Goal: Task Accomplishment & Management: Complete application form

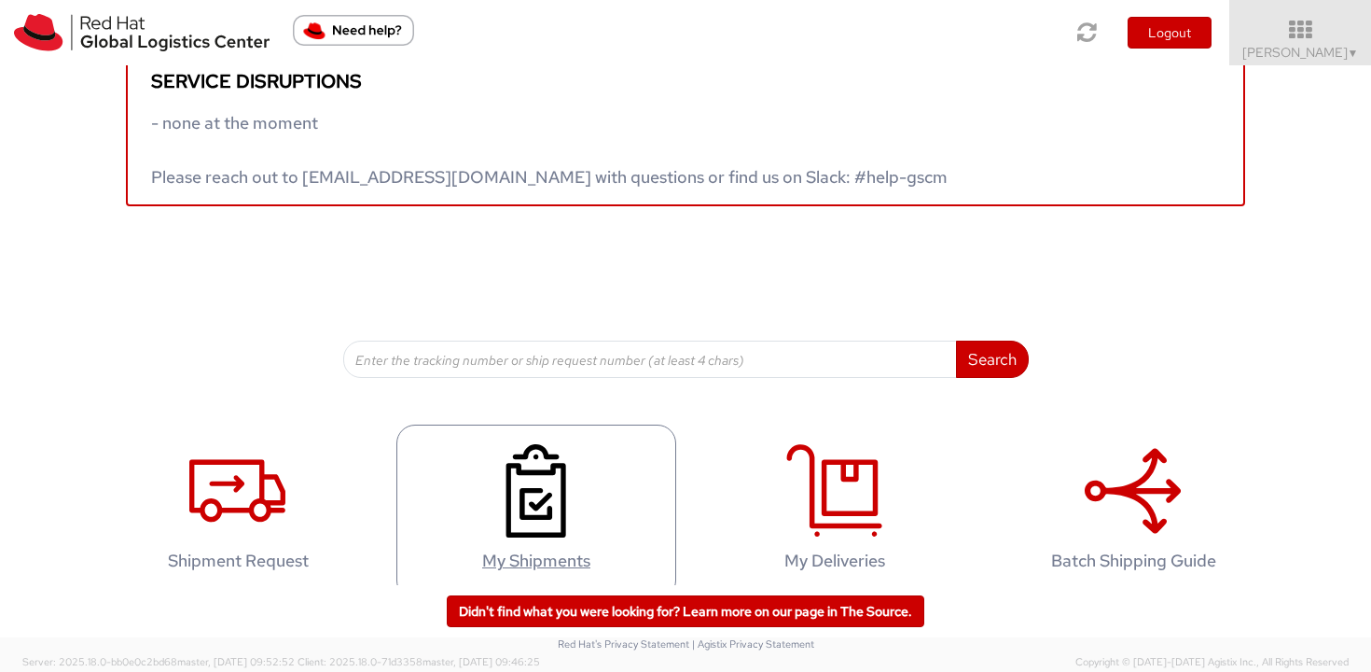
scroll to position [61, 0]
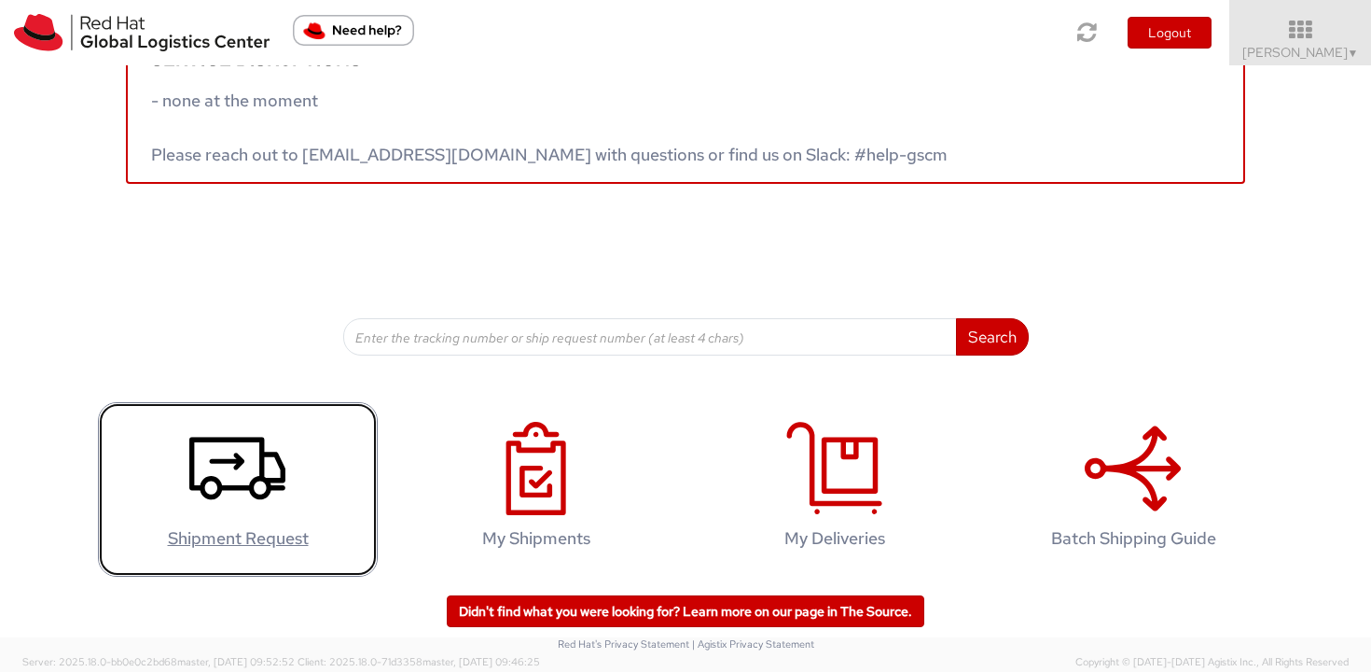
click at [220, 496] on icon at bounding box center [237, 468] width 96 height 93
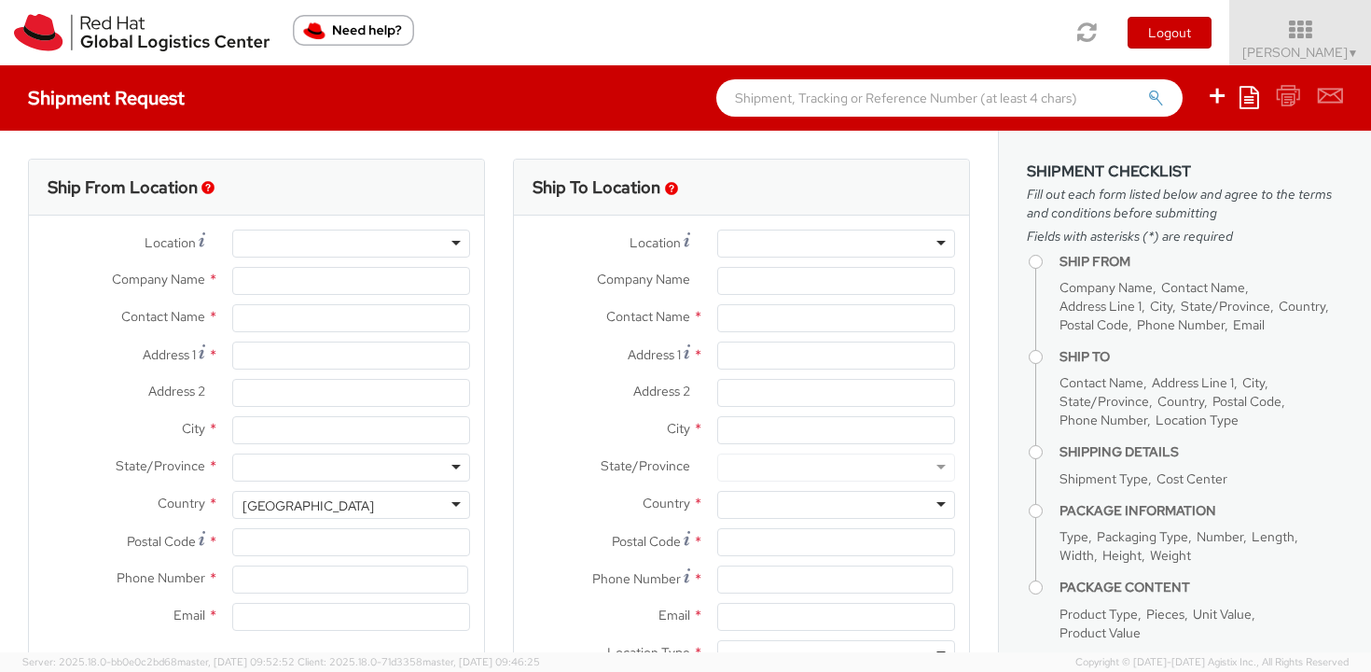
select select "506"
select select
click at [354, 244] on div at bounding box center [351, 243] width 238 height 28
click at [456, 243] on div at bounding box center [351, 243] width 238 height 28
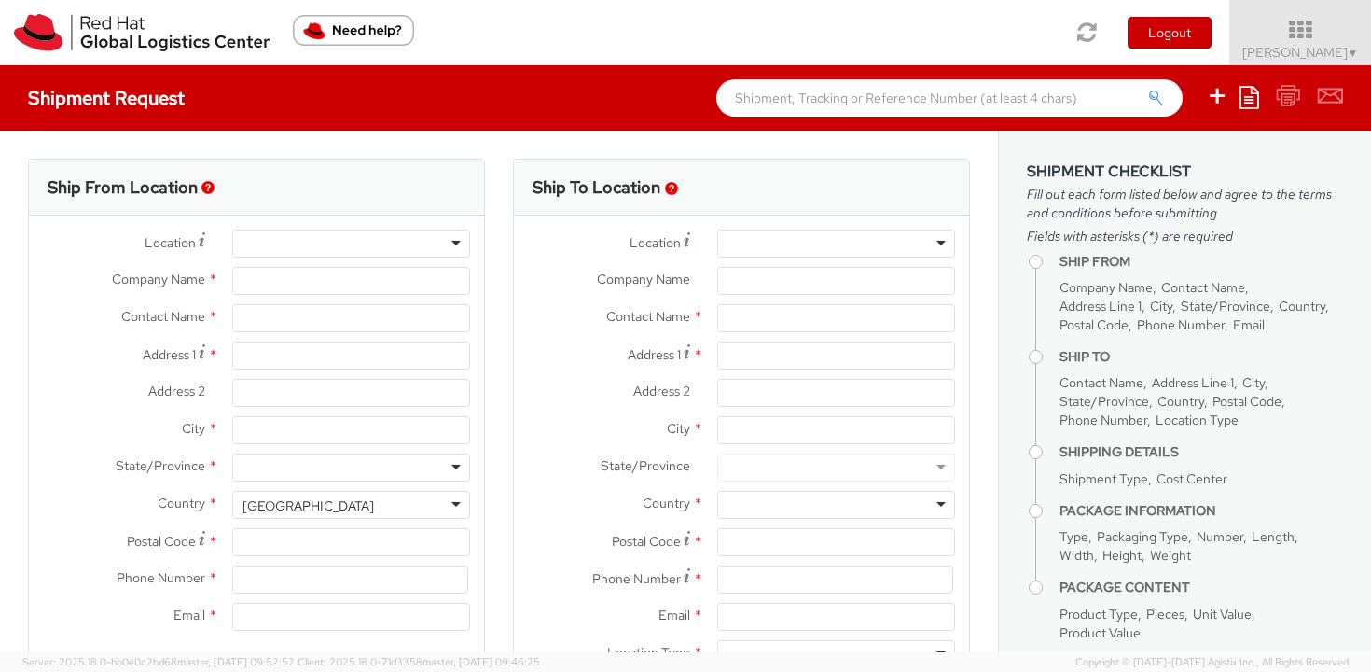
click at [474, 243] on div at bounding box center [351, 243] width 266 height 28
click at [431, 243] on div at bounding box center [351, 243] width 238 height 28
type input "towe"
type input "Red Hat, Inc."
type input "[PERSON_NAME]"
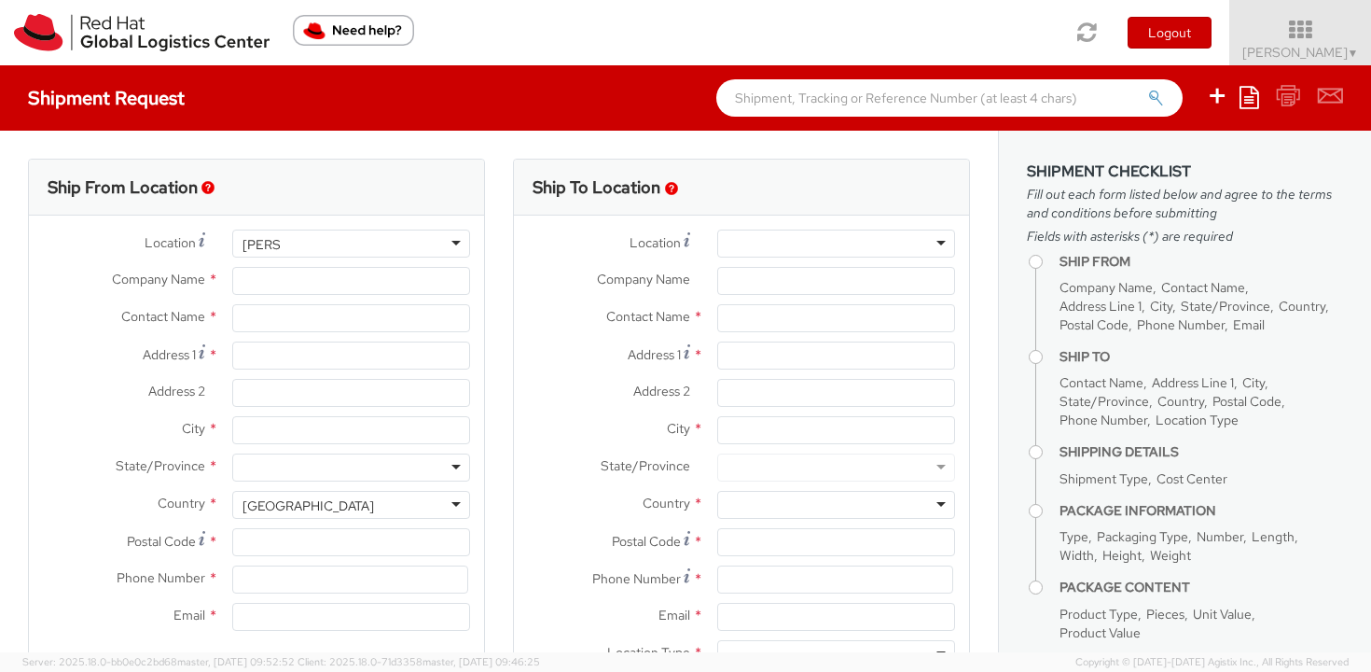
type input "[STREET_ADDRESS]"
type input "RALEIGH"
type input "27601"
type input "[PHONE_NUMBER]"
type input "[EMAIL_ADDRESS][DOMAIN_NAME]"
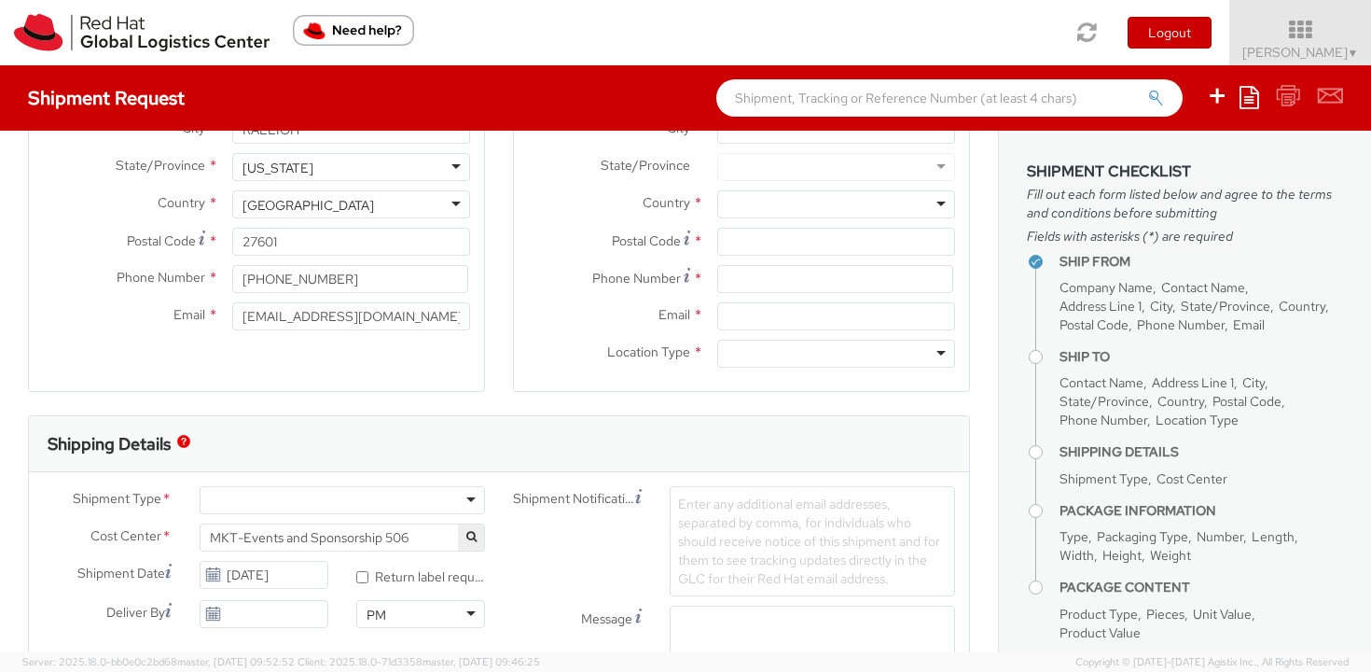
scroll to position [448, 0]
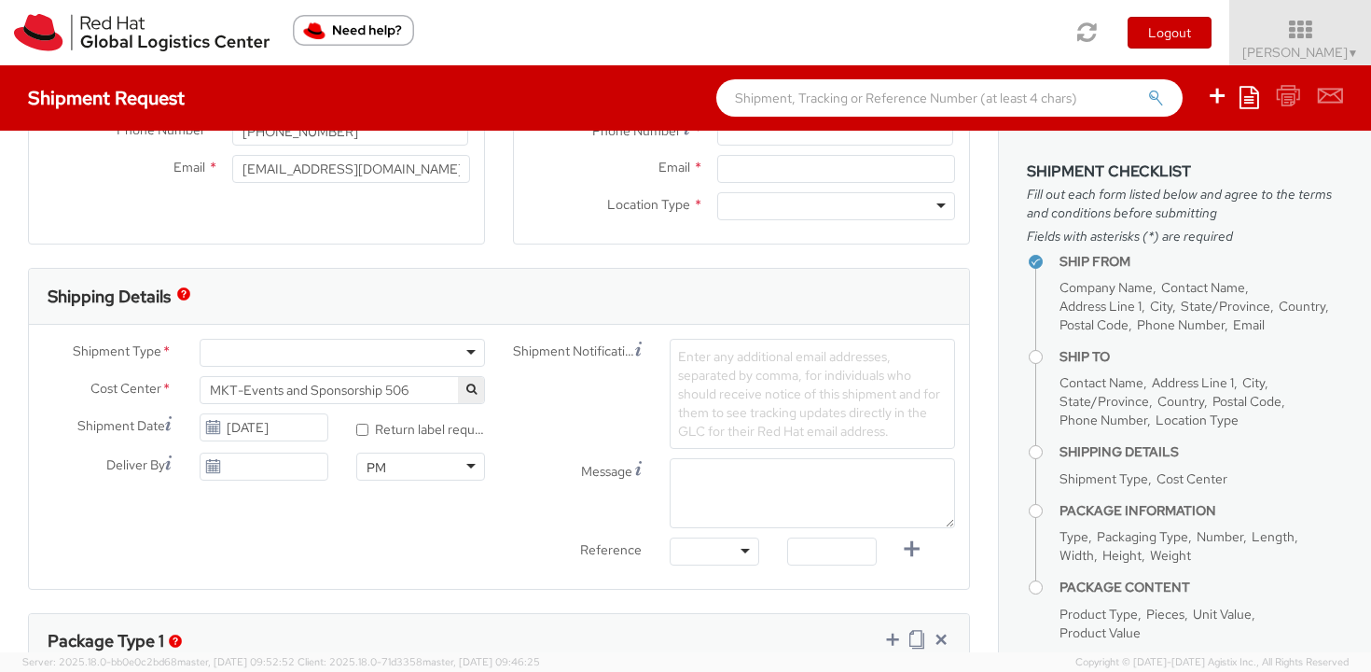
click at [362, 354] on div at bounding box center [342, 353] width 285 height 28
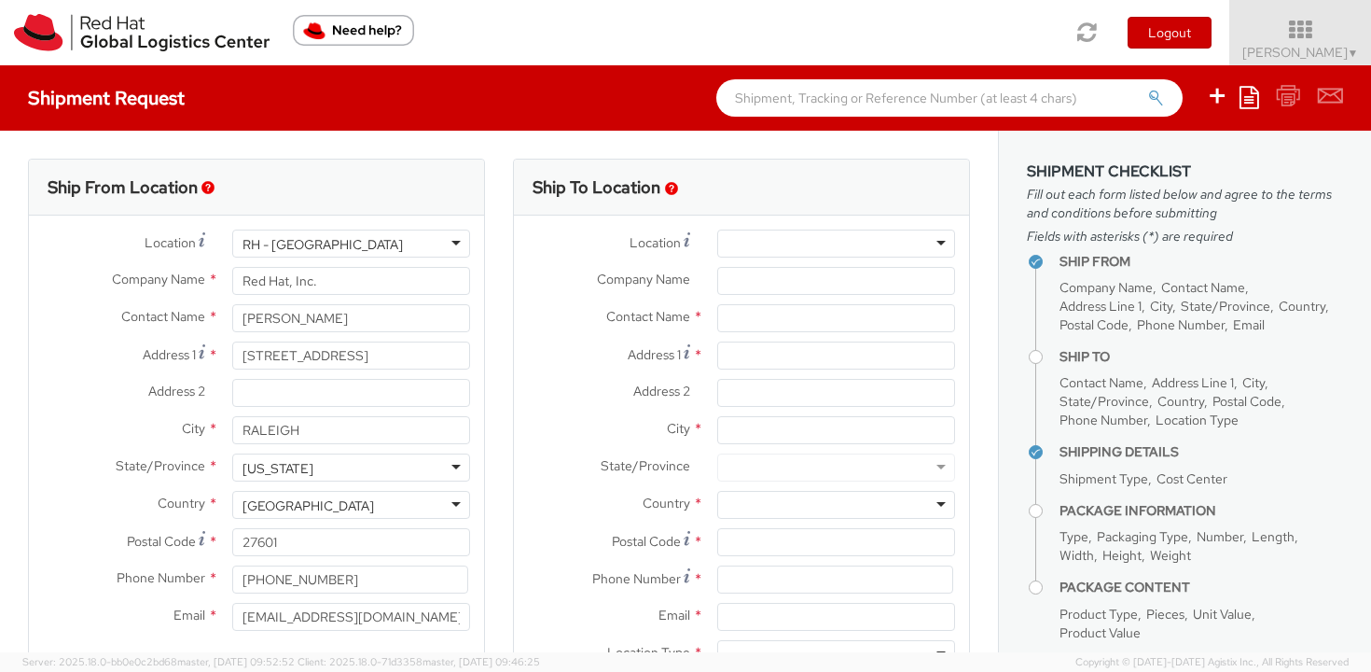
click at [767, 226] on div "Location * RH - Amsterdam - MSO RH - Amsterdam Data Center RH - Ashburn Data Ce…" at bounding box center [741, 453] width 455 height 476
click at [770, 242] on div at bounding box center [836, 243] width 238 height 28
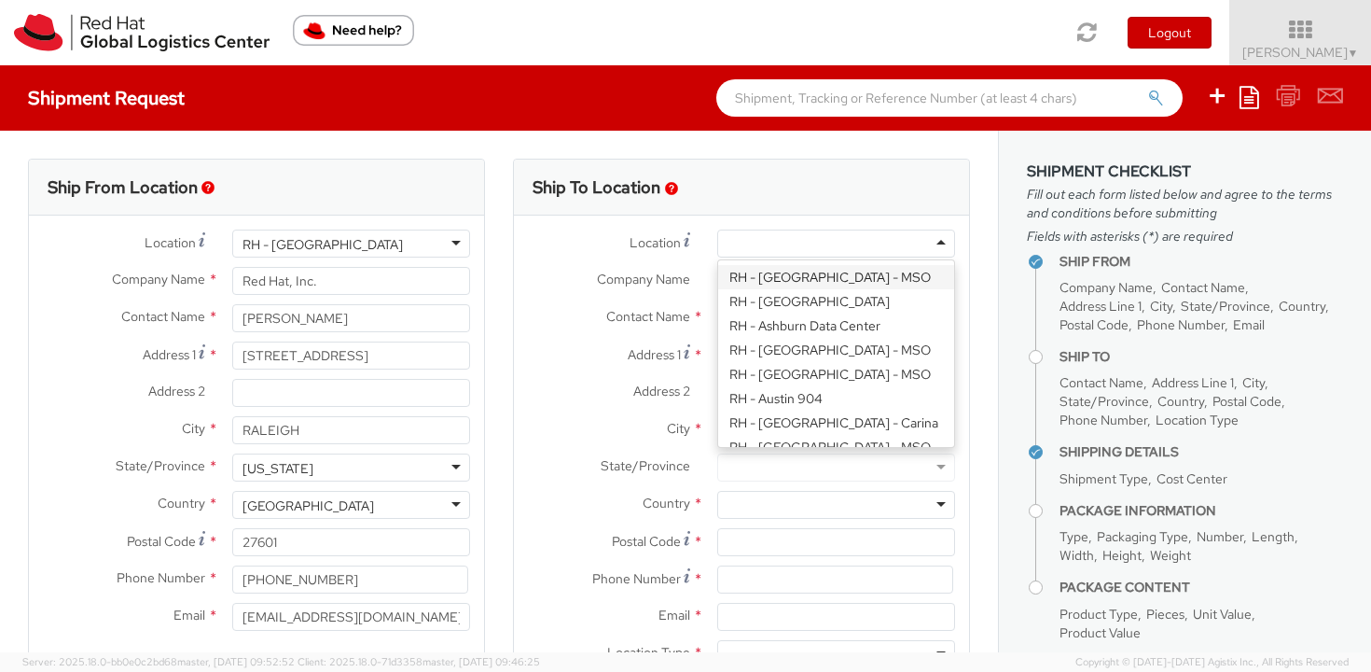
click at [670, 226] on div "Location * RH - Amsterdam - MSO RH - Amsterdam Data Center RH - Ashburn Data Ce…" at bounding box center [741, 453] width 455 height 476
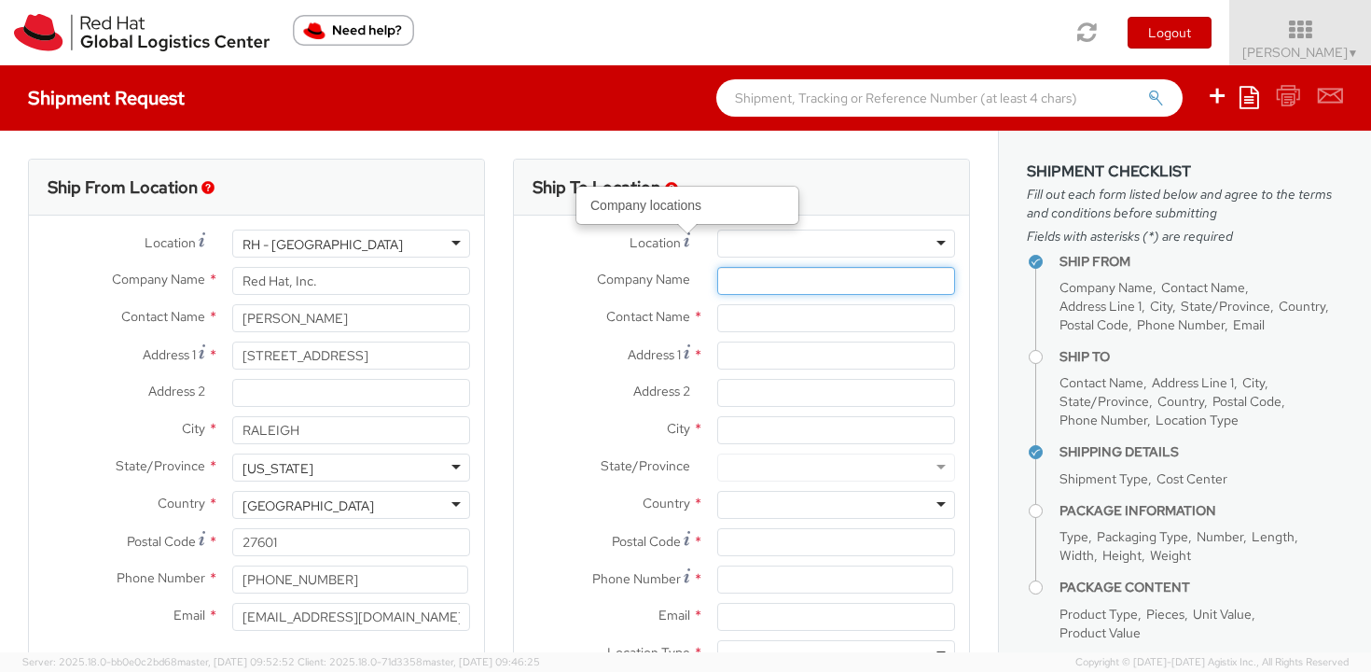
click at [774, 276] on input "Company Name *" at bounding box center [836, 281] width 238 height 28
click at [774, 309] on input "text" at bounding box center [836, 318] width 238 height 28
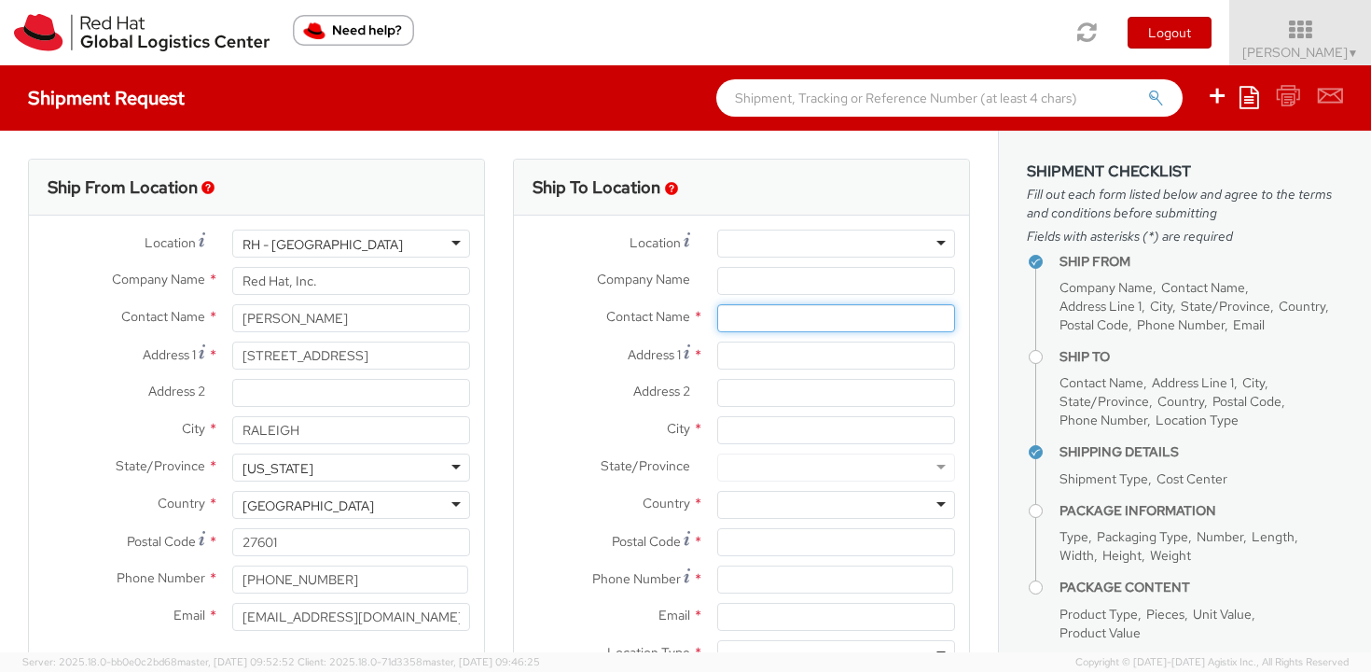
paste input "Carl George"
type input "Carl George"
click at [815, 355] on strong "Carl George" at bounding box center [842, 353] width 108 height 17
type input "Red Hat"
type input "cgeorge@redhat.com"
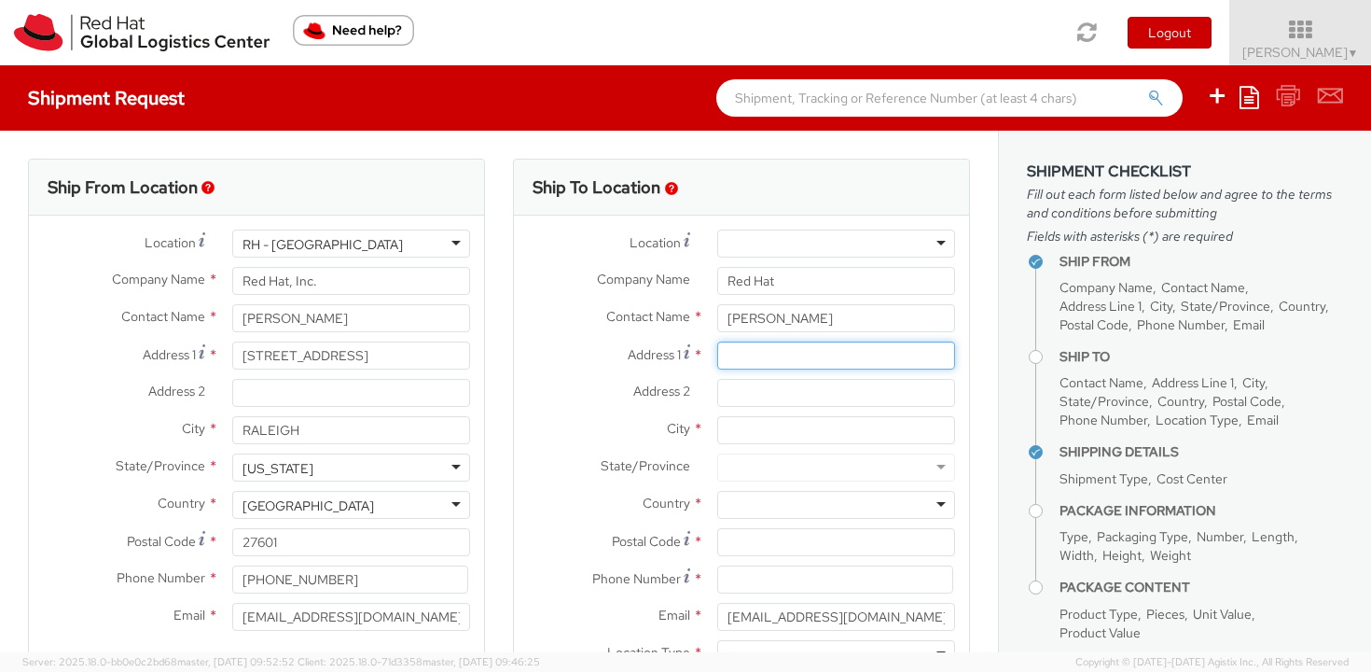
click at [815, 356] on input "Address 1 *" at bounding box center [836, 355] width 238 height 28
paste input "8918 Natalie Pt."
type input "8918 Natalie Pt."
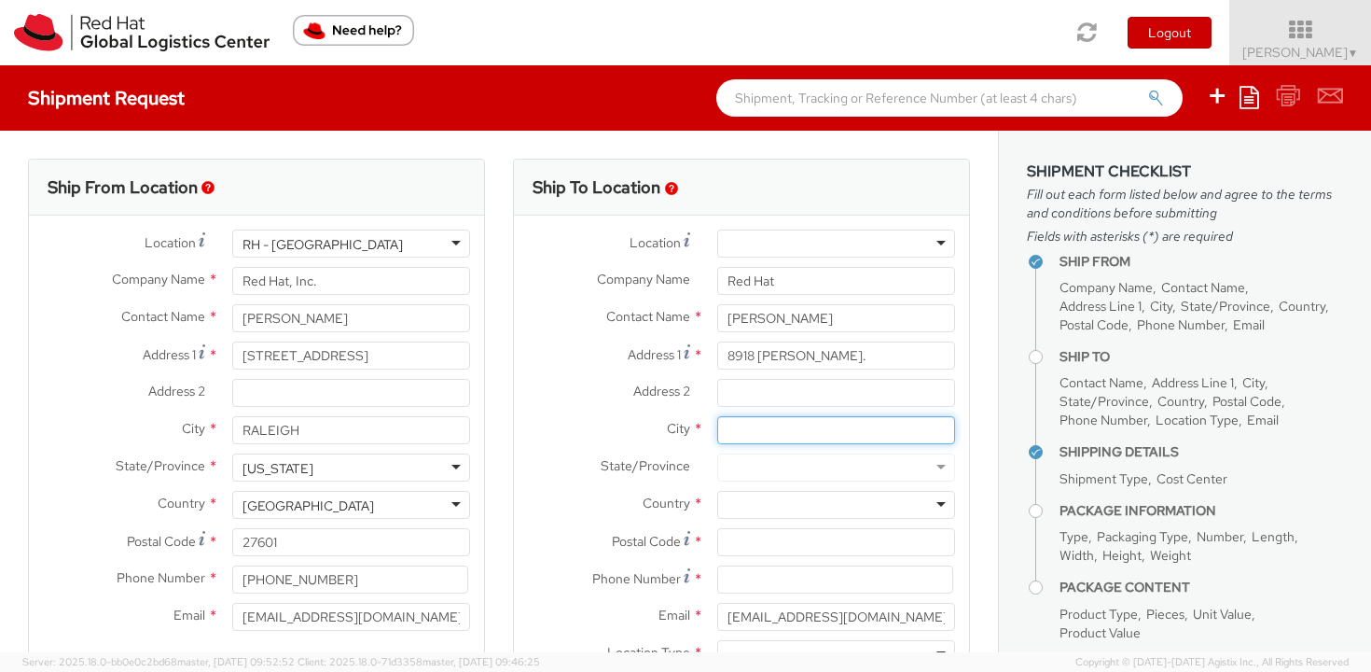
click at [744, 422] on input "City *" at bounding box center [836, 430] width 238 height 28
paste input "San Antonio"
type input "San Antonio"
click at [743, 457] on div at bounding box center [836, 467] width 238 height 28
click at [746, 471] on div at bounding box center [836, 467] width 238 height 28
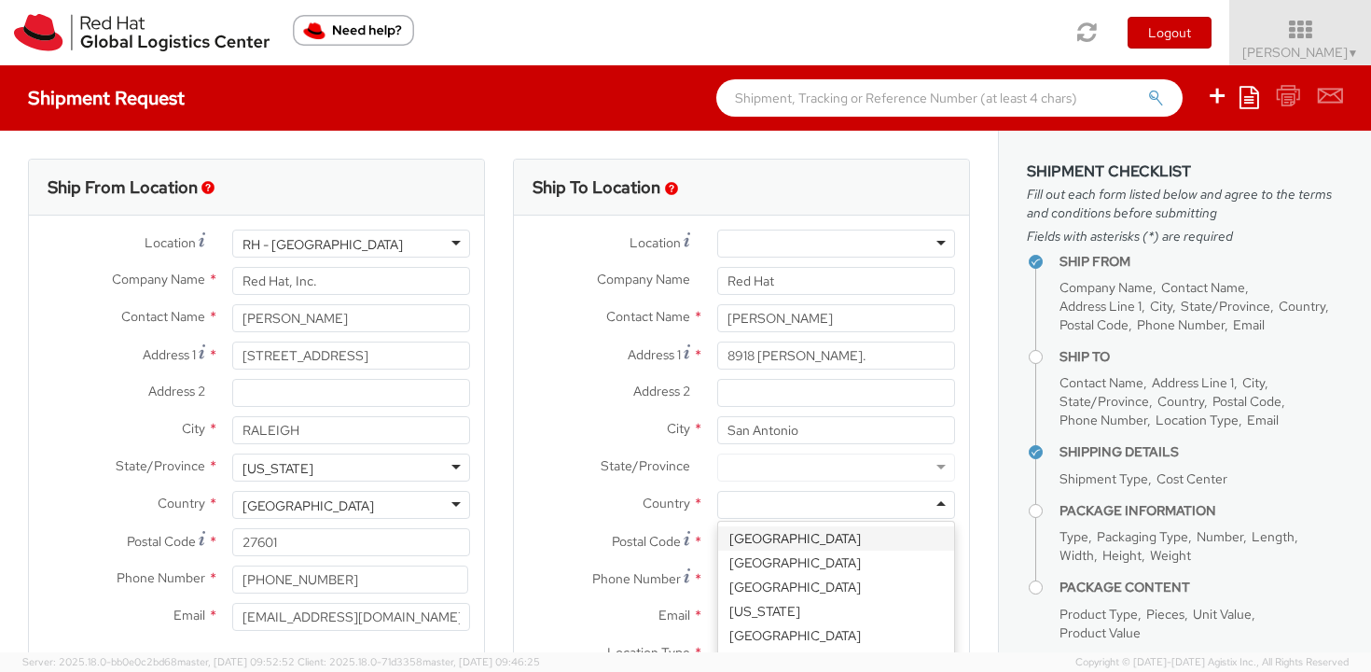
click at [749, 492] on div at bounding box center [836, 505] width 238 height 28
type input "unite"
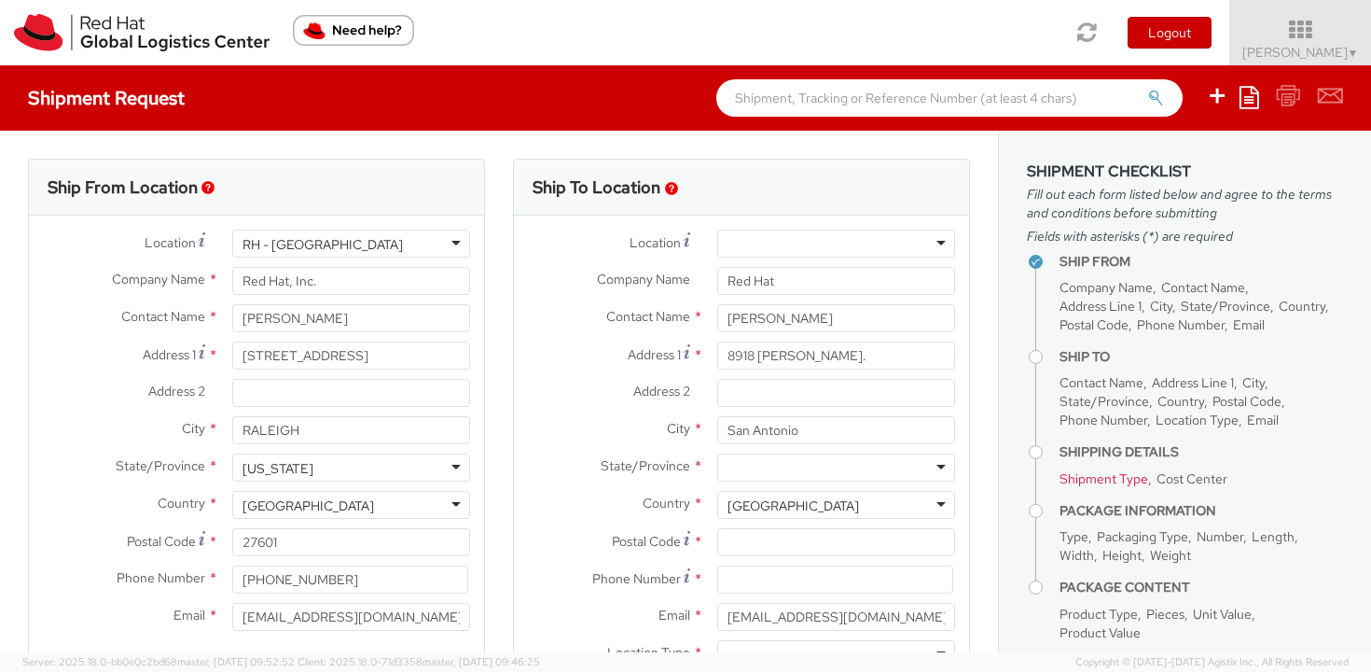
click at [740, 473] on div at bounding box center [836, 467] width 238 height 28
type input "texas"
click at [792, 553] on input "Postal Code *" at bounding box center [836, 542] width 238 height 28
paste input "78254"
type input "78254"
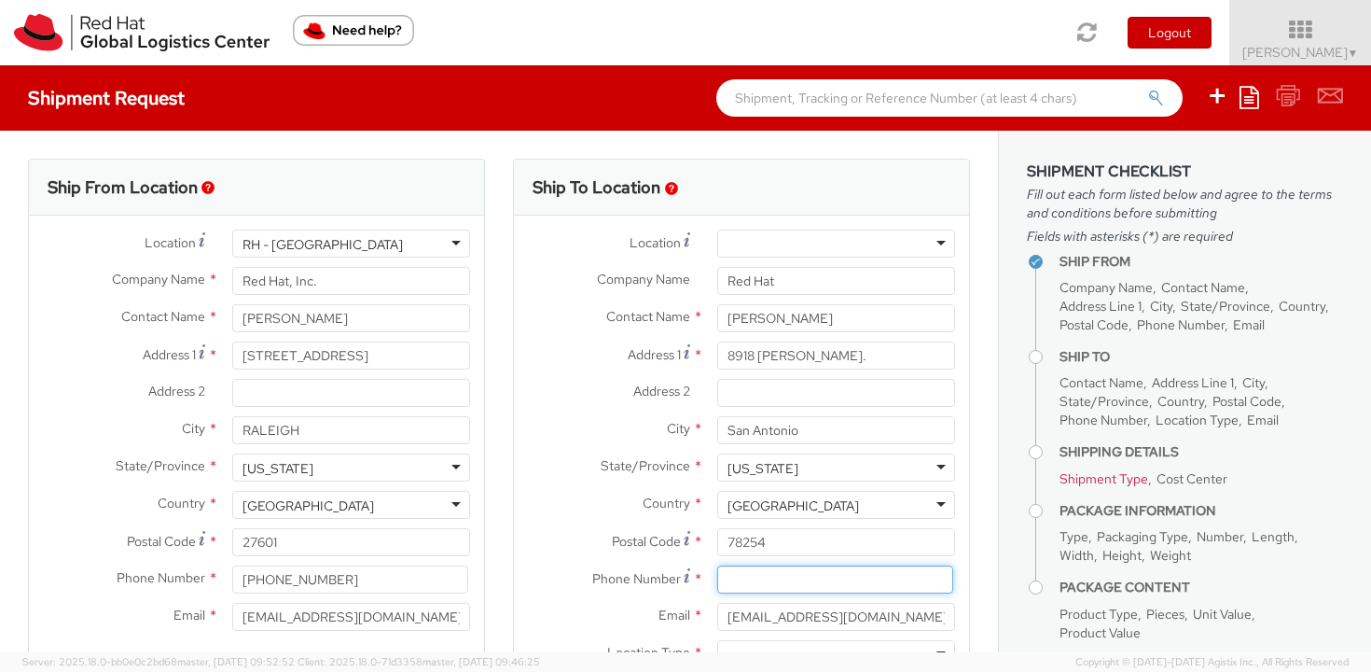
click at [745, 577] on input at bounding box center [835, 579] width 236 height 28
paste input "210-999-0350"
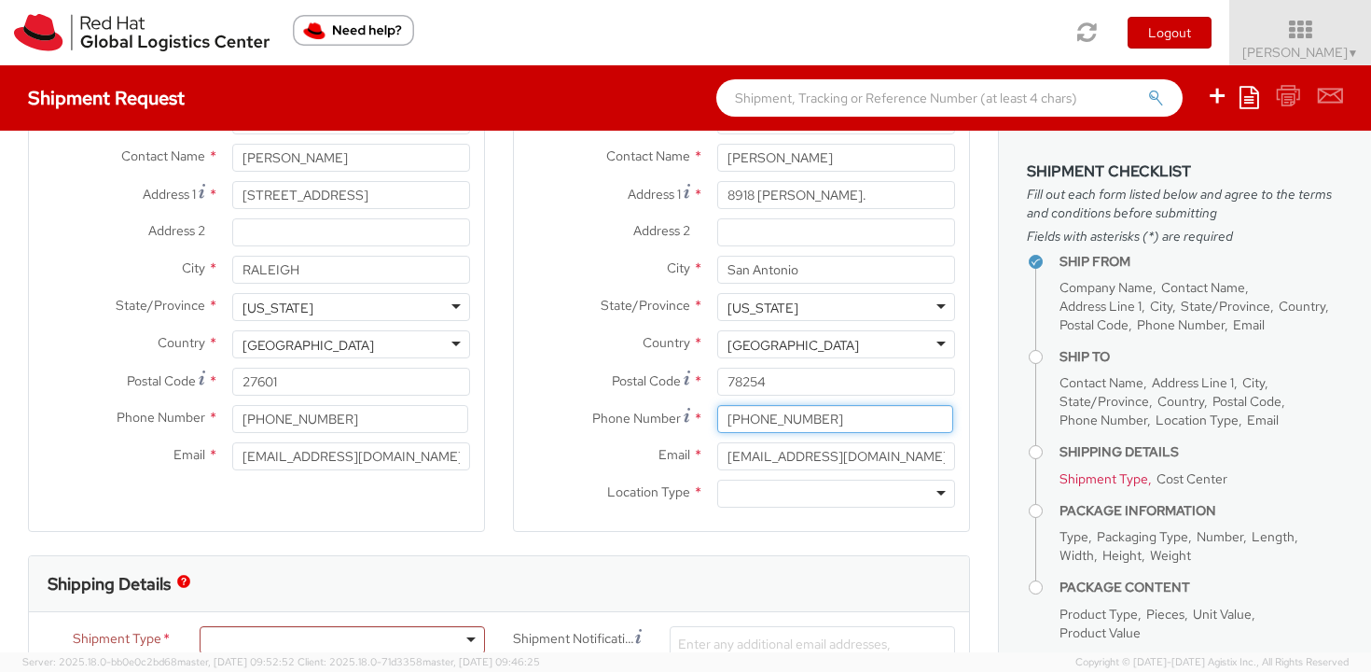
type input "210-999-0350"
click at [749, 464] on input "cgeorge@redhat.com" at bounding box center [836, 456] width 238 height 28
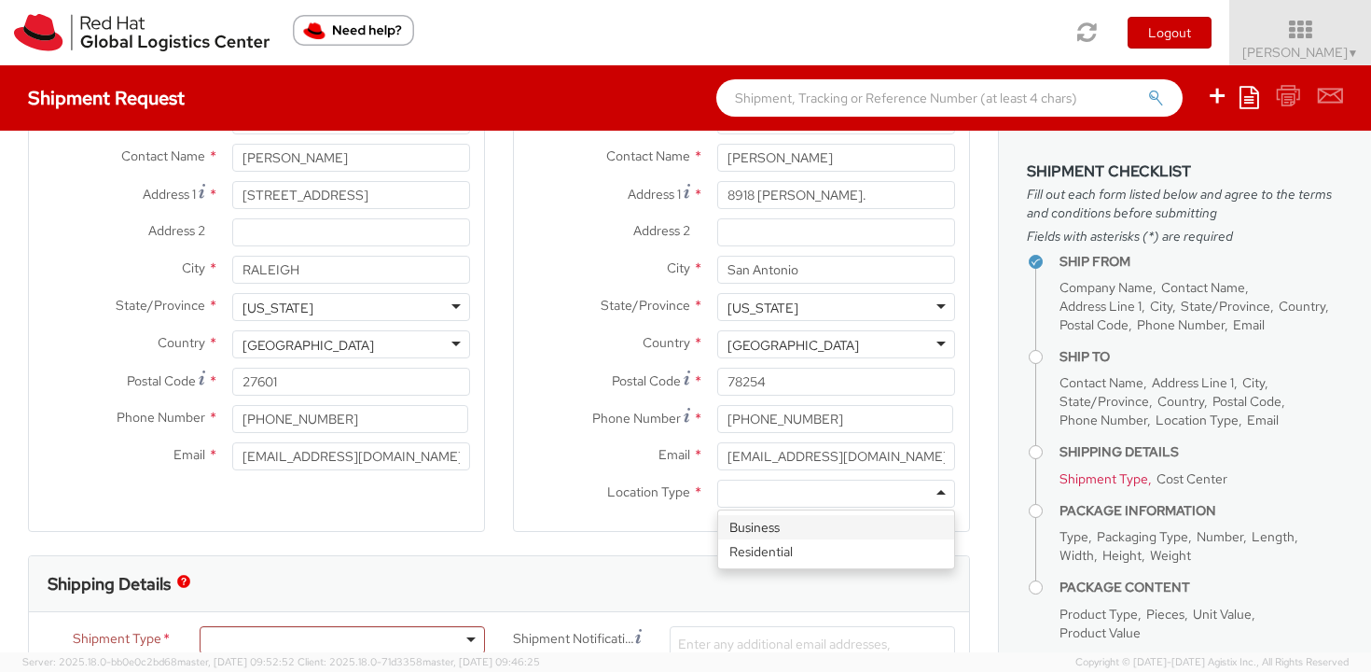
click at [749, 492] on div at bounding box center [836, 493] width 238 height 28
click at [751, 495] on div "Business" at bounding box center [753, 494] width 50 height 19
click at [579, 499] on label "Location Type *" at bounding box center [608, 491] width 189 height 24
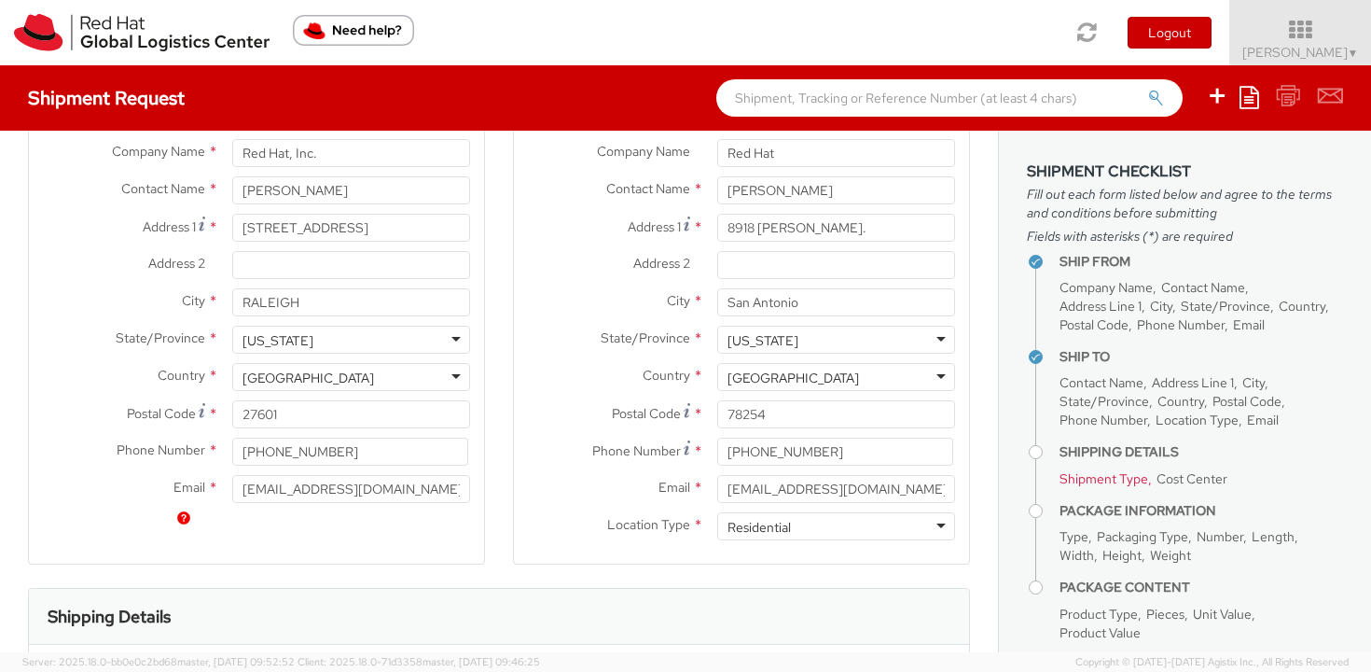
scroll to position [298, 0]
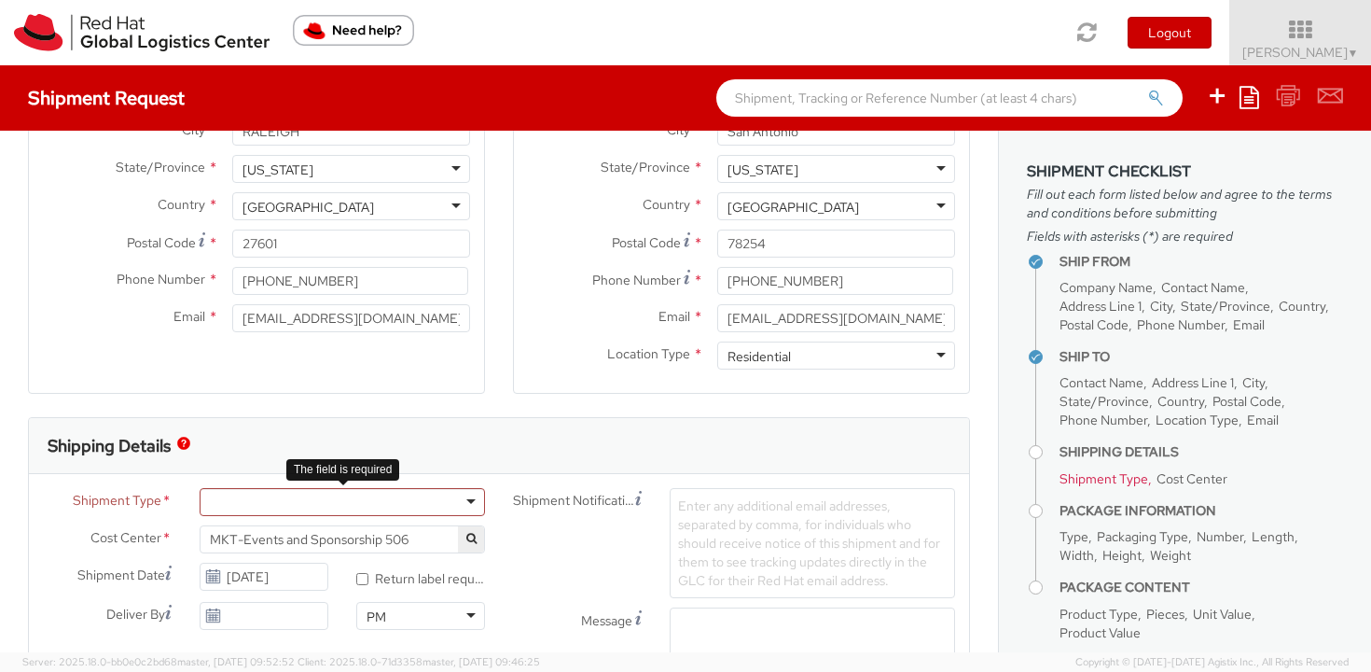
click at [317, 503] on div at bounding box center [342, 502] width 285 height 28
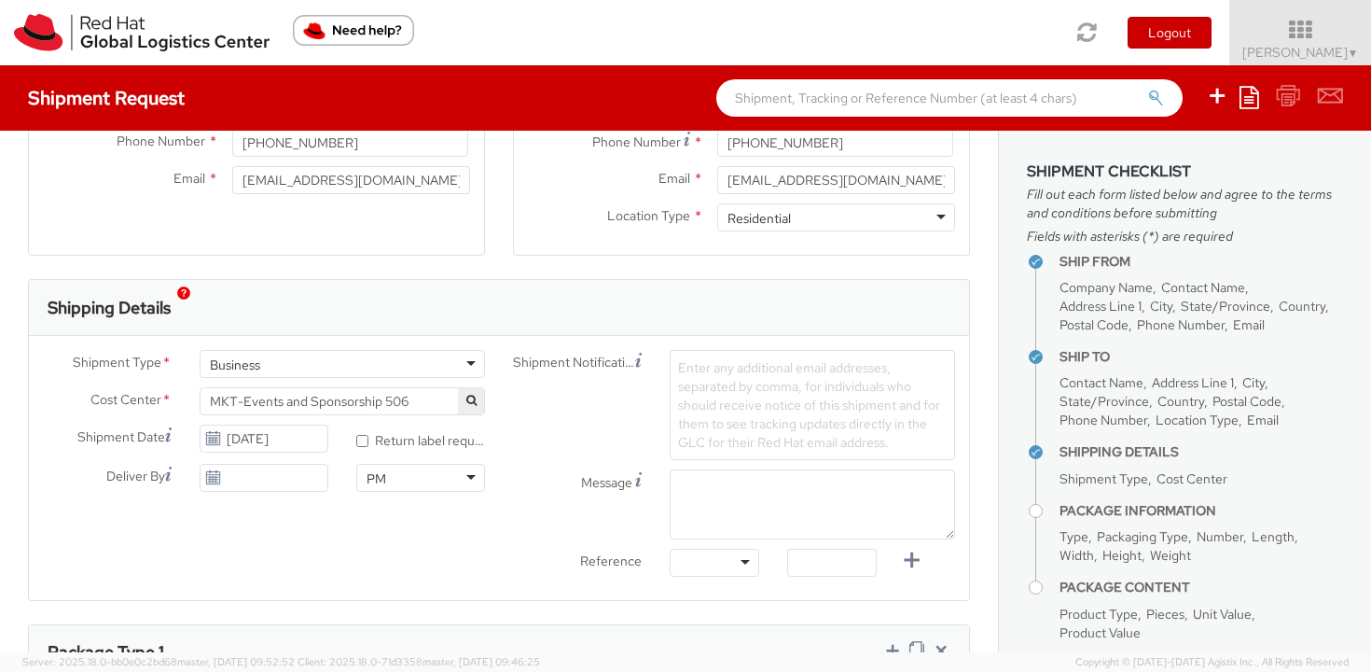
scroll to position [451, 0]
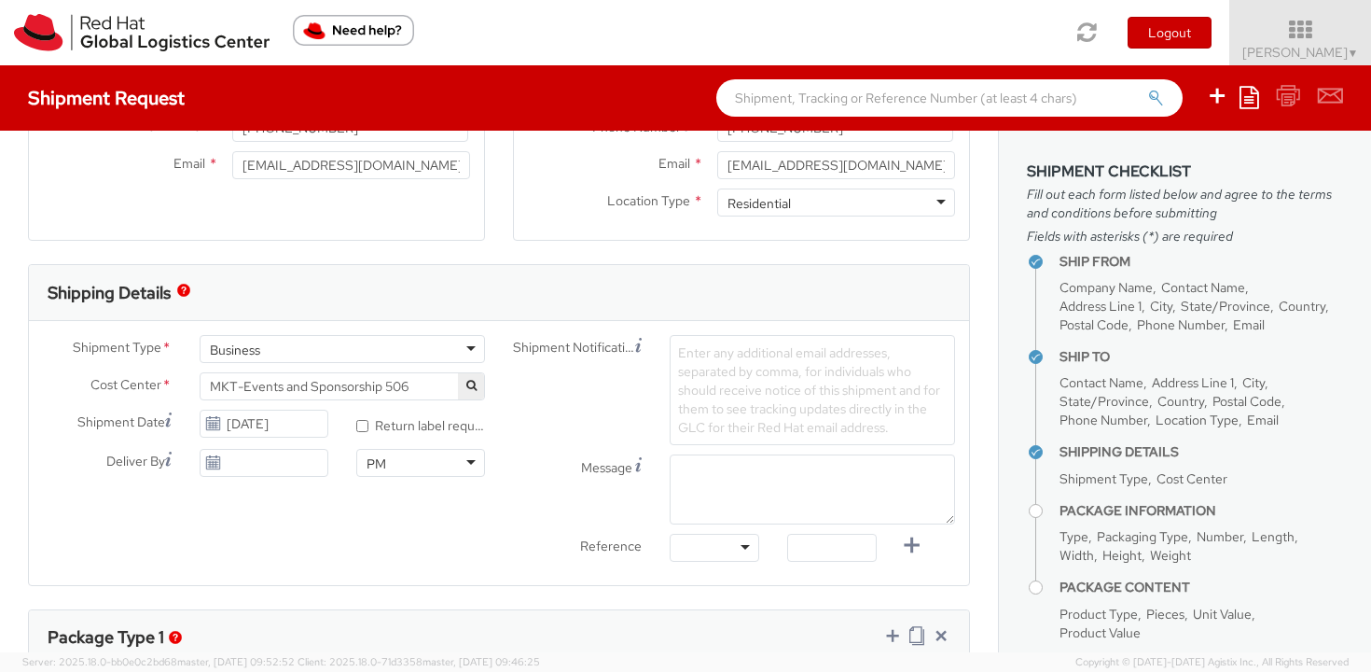
click at [236, 387] on span "MKT-Events and Sponsorship 506" at bounding box center [342, 386] width 265 height 17
click at [257, 424] on input "search" at bounding box center [342, 417] width 276 height 28
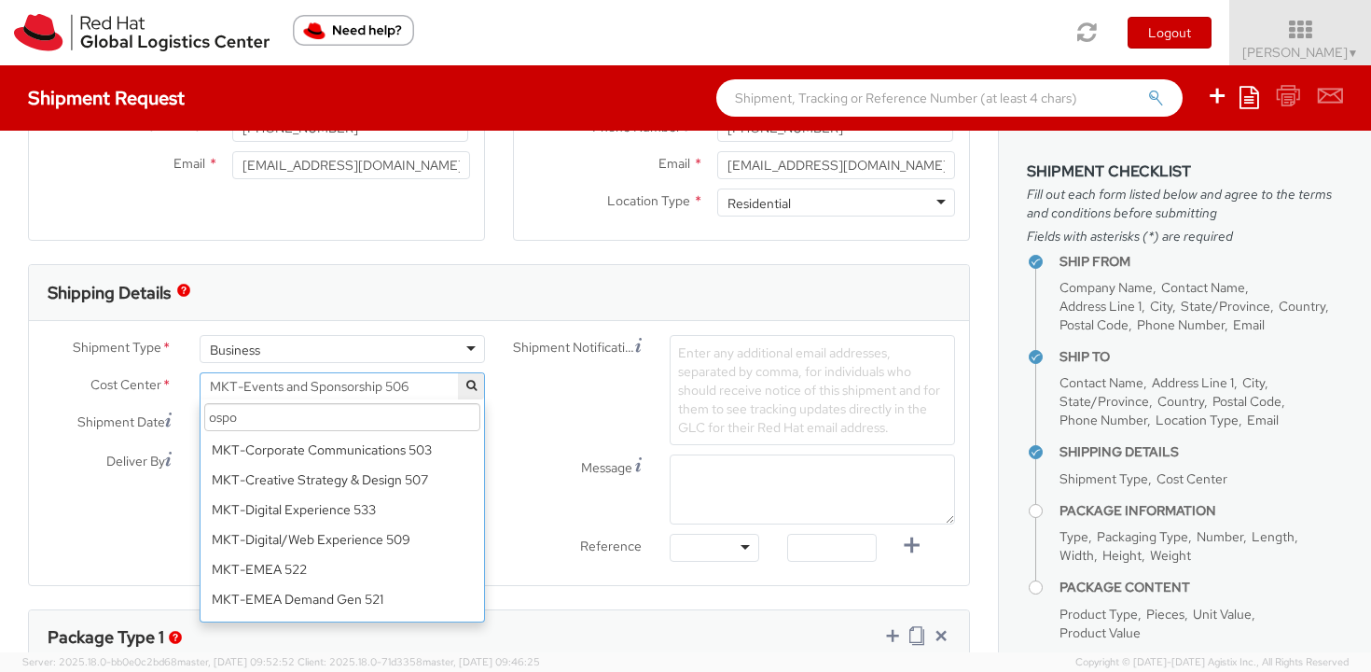
scroll to position [0, 0]
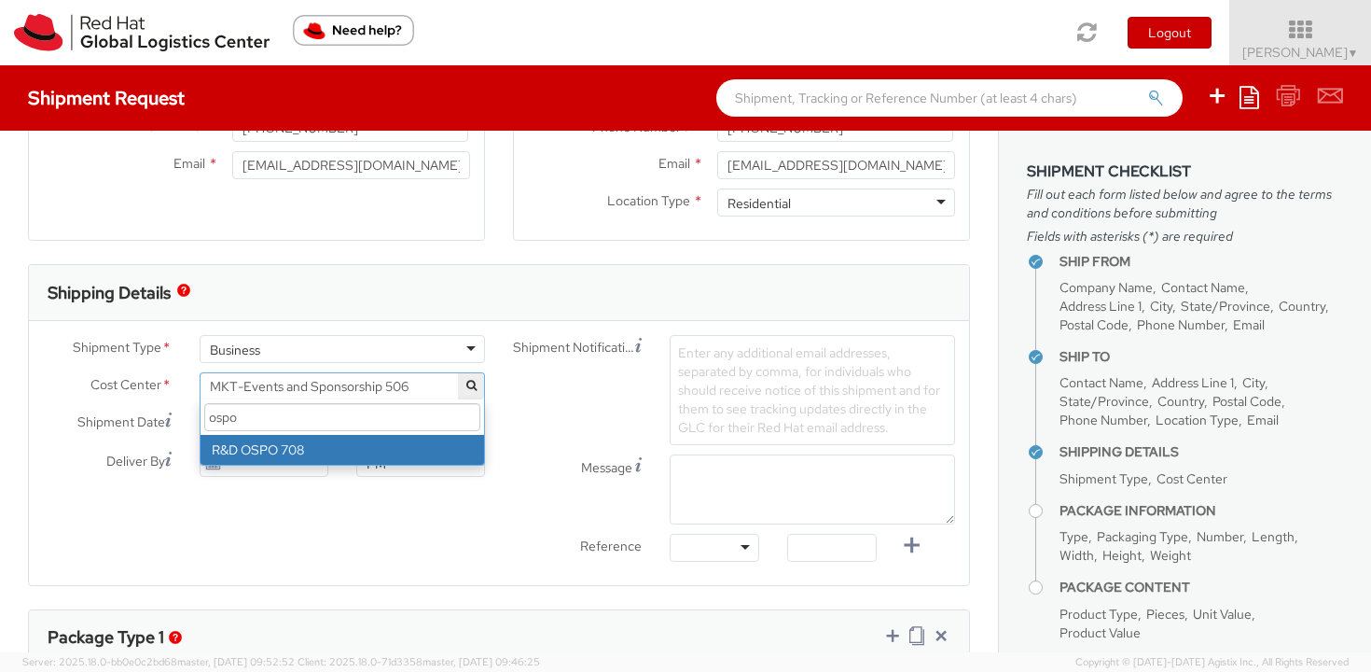
type input "ospo"
select select "708"
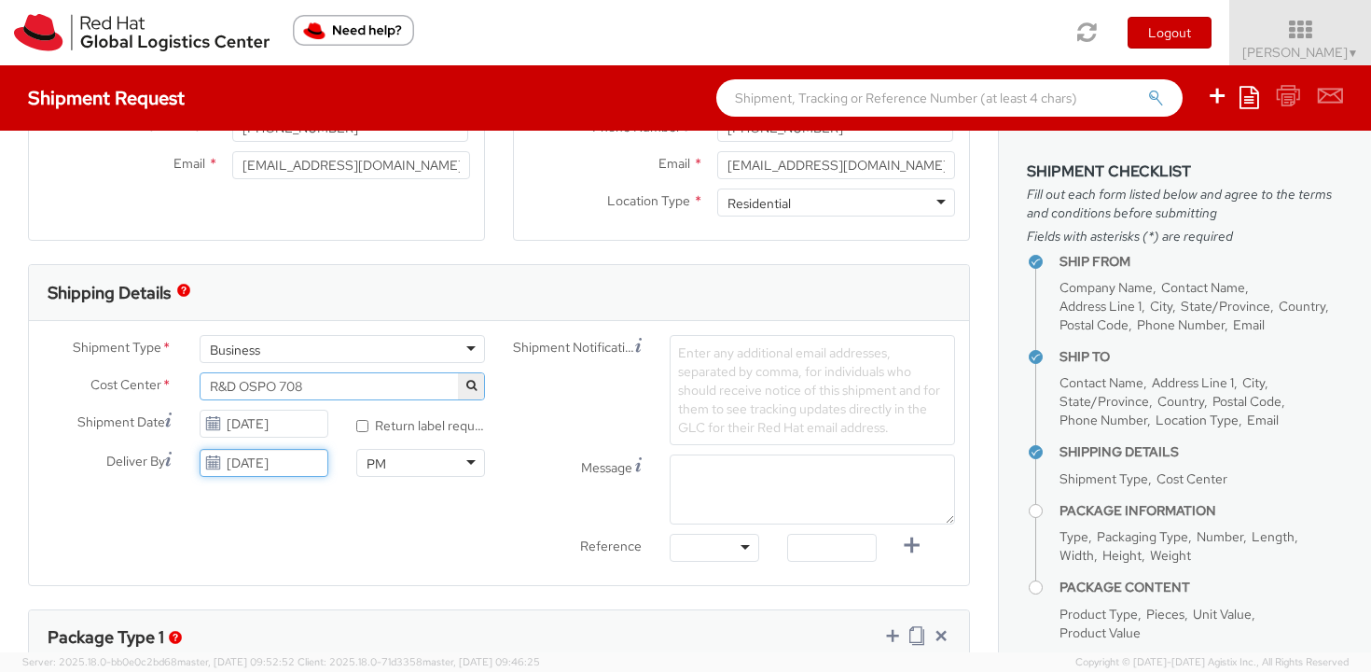
click at [268, 465] on input "09/09/2025" at bounding box center [264, 463] width 129 height 28
click at [306, 462] on input "09/09/2025" at bounding box center [264, 463] width 129 height 28
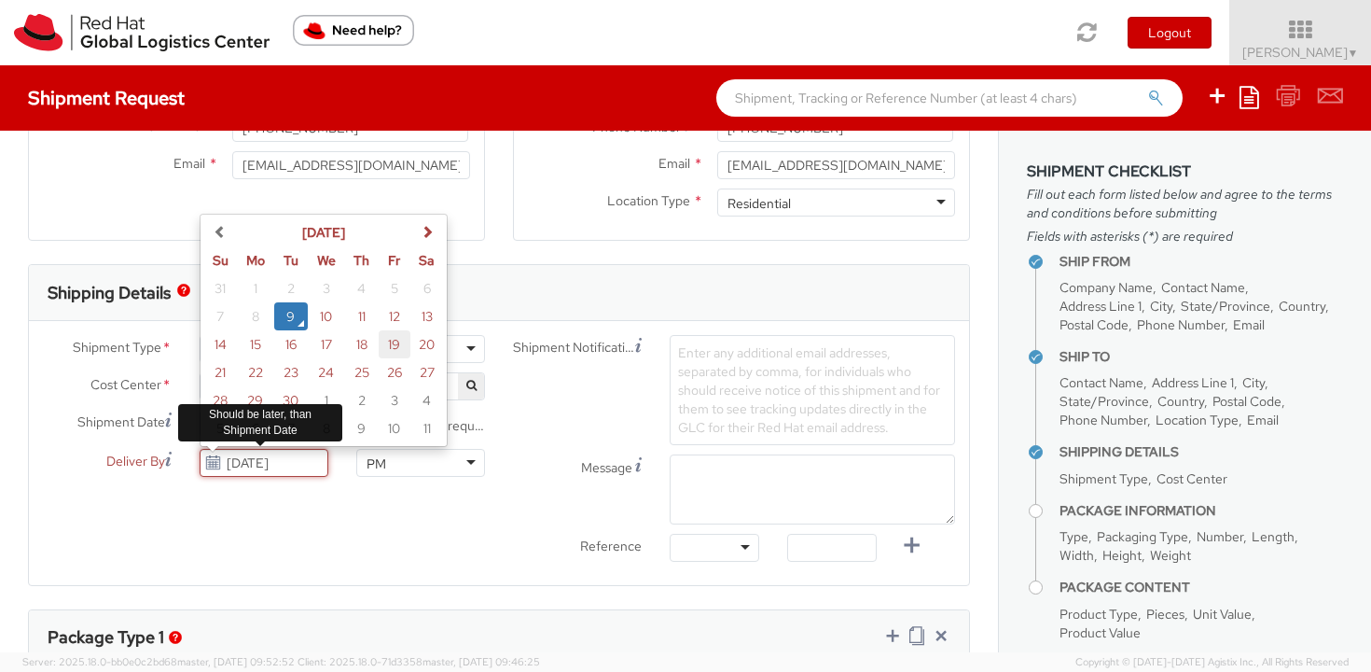
click at [393, 347] on td "19" at bounding box center [395, 344] width 33 height 28
type input "09/19/2025"
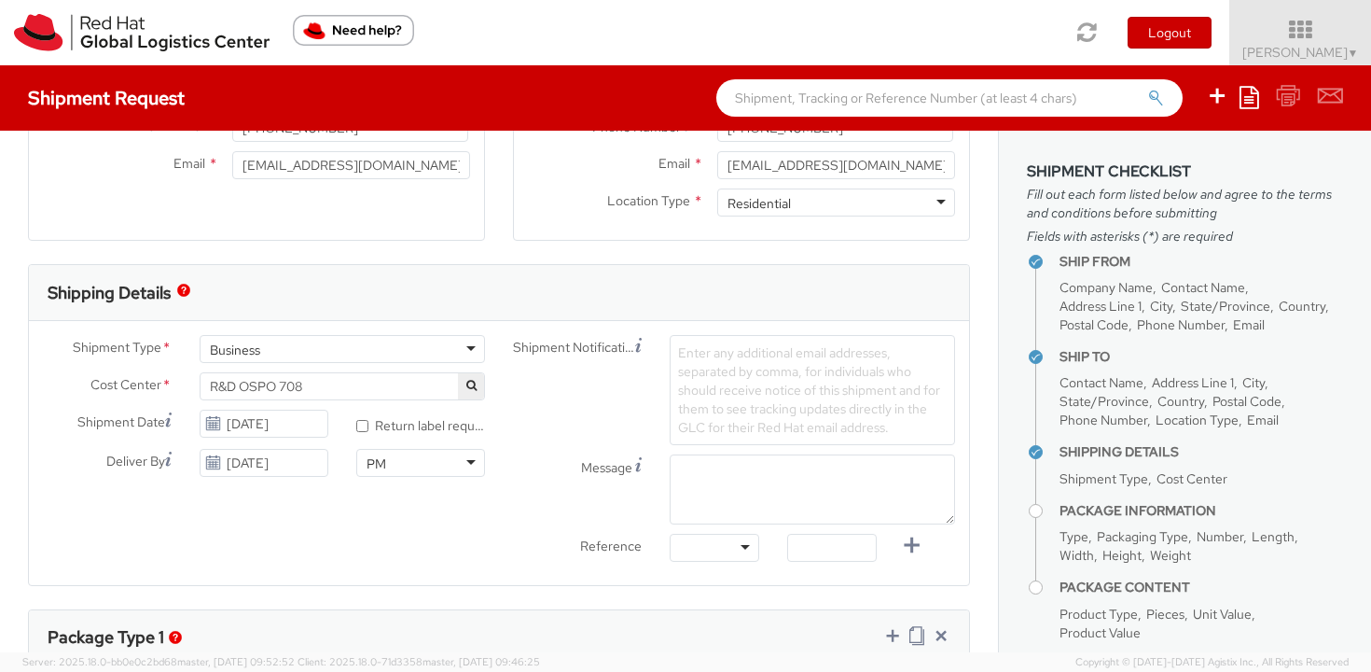
click at [540, 503] on div "Message" at bounding box center [734, 489] width 470 height 70
click at [415, 471] on div "PM" at bounding box center [420, 463] width 129 height 28
click at [540, 531] on div "Message" at bounding box center [734, 493] width 470 height 79
click at [432, 428] on label "* Return label required" at bounding box center [420, 423] width 129 height 21
click at [368, 428] on input "* Return label required" at bounding box center [362, 426] width 12 height 12
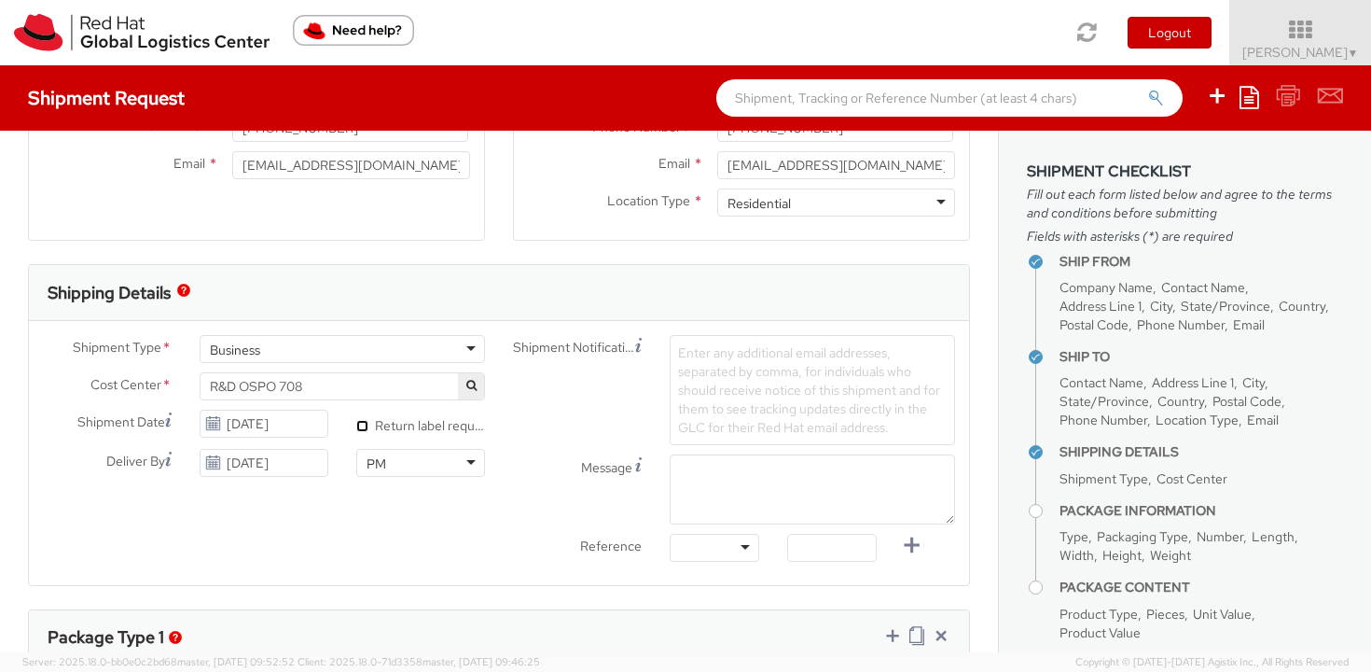
checkbox input "true"
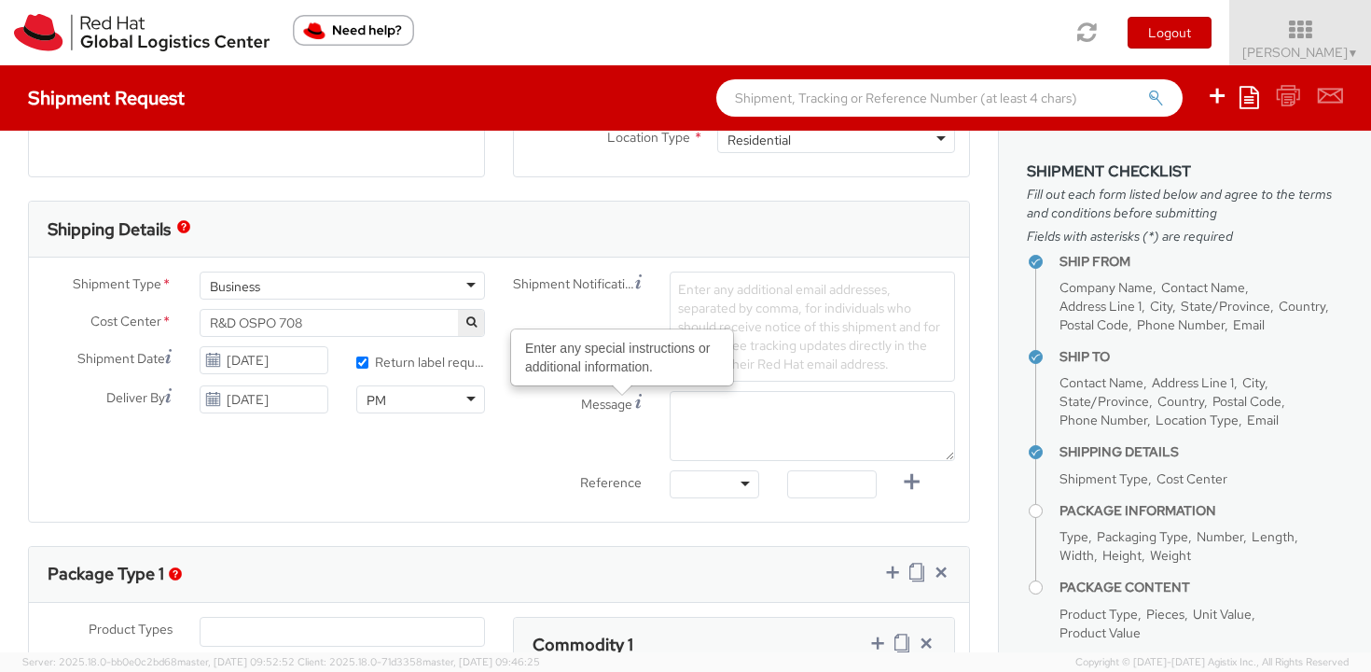
click at [846, 310] on span "Enter any additional email addresses, separated by comma, for individuals who s…" at bounding box center [809, 326] width 262 height 91
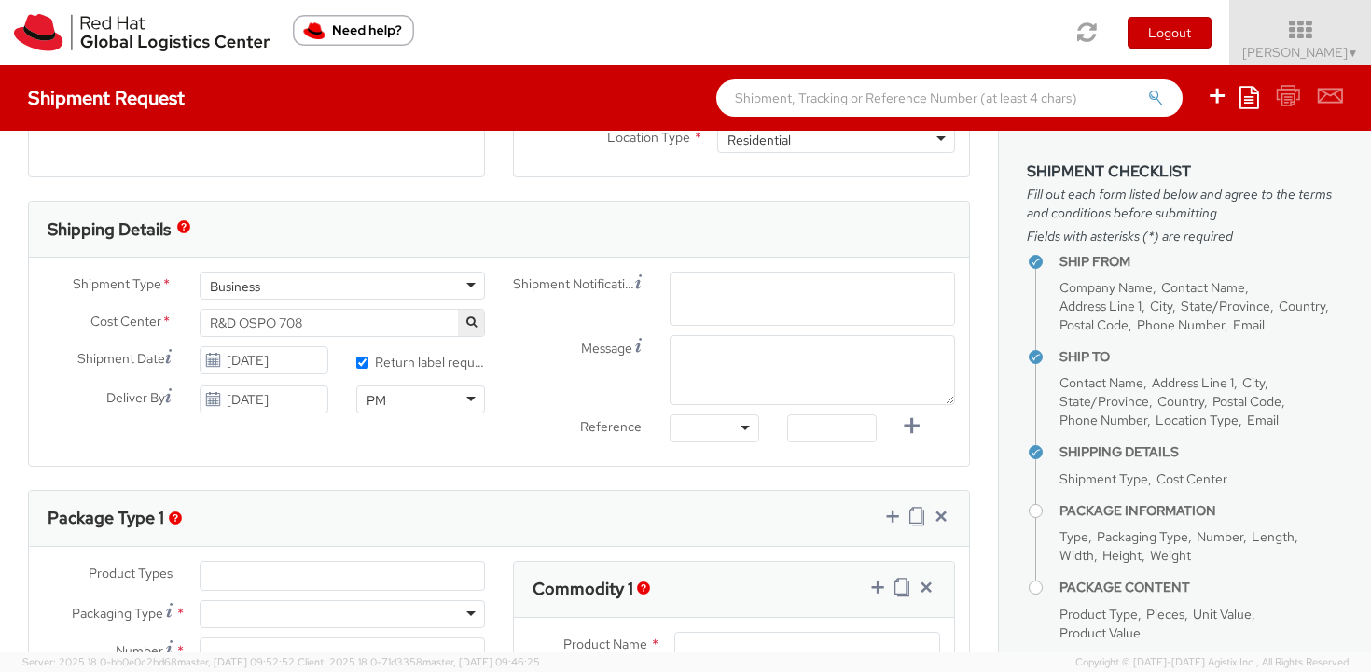
click at [543, 452] on div "Shipment Type * Business Business Batch Business Personal Cost Center * MKT-Eve…" at bounding box center [499, 361] width 940 height 208
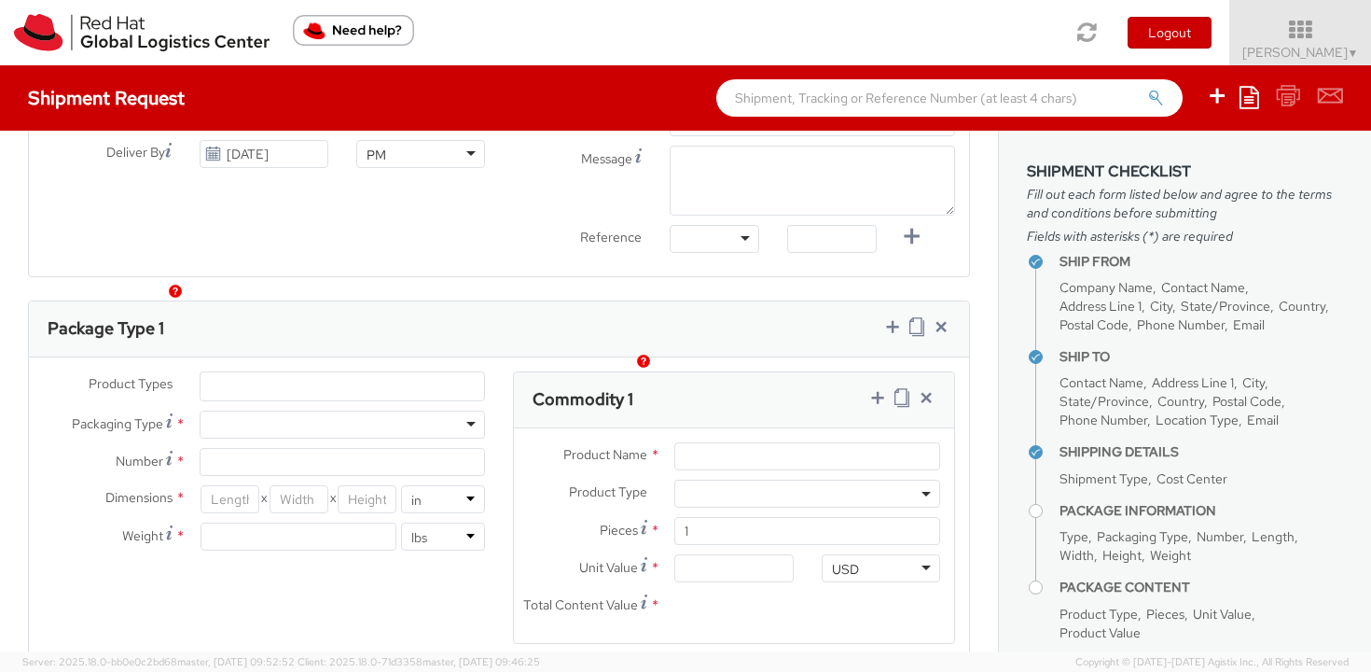
scroll to position [798, 0]
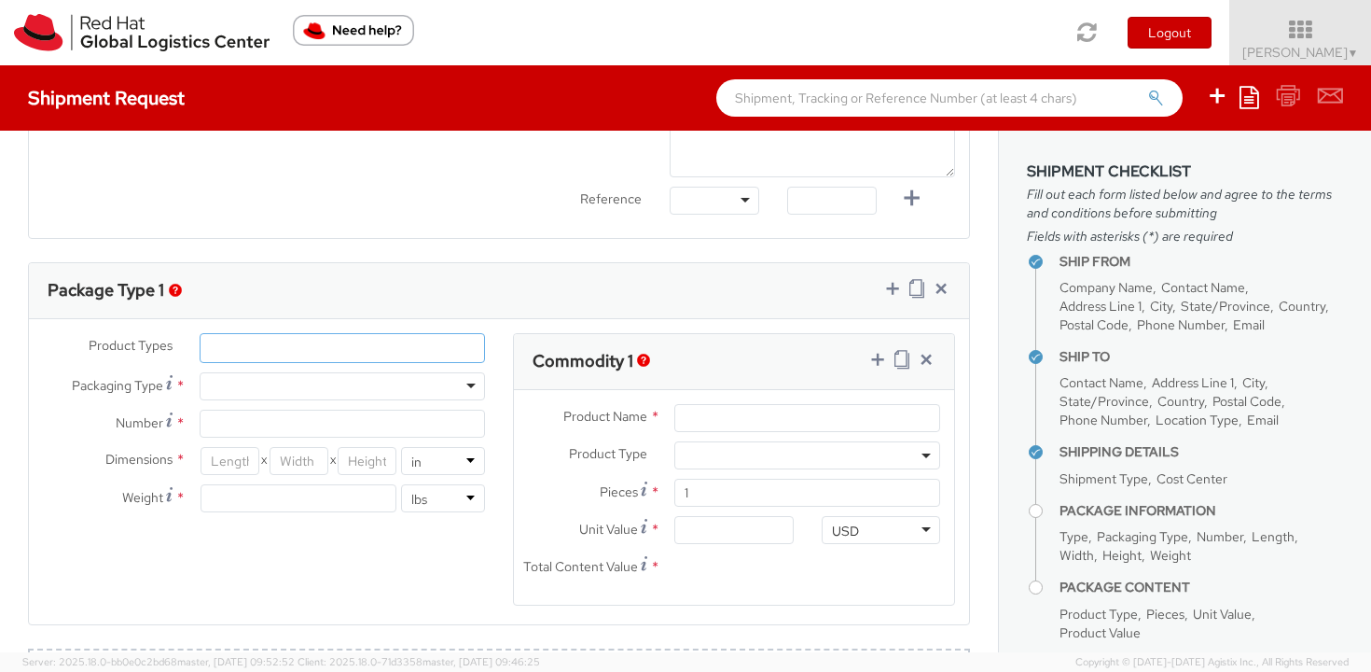
click at [357, 360] on ul at bounding box center [343, 348] width 284 height 28
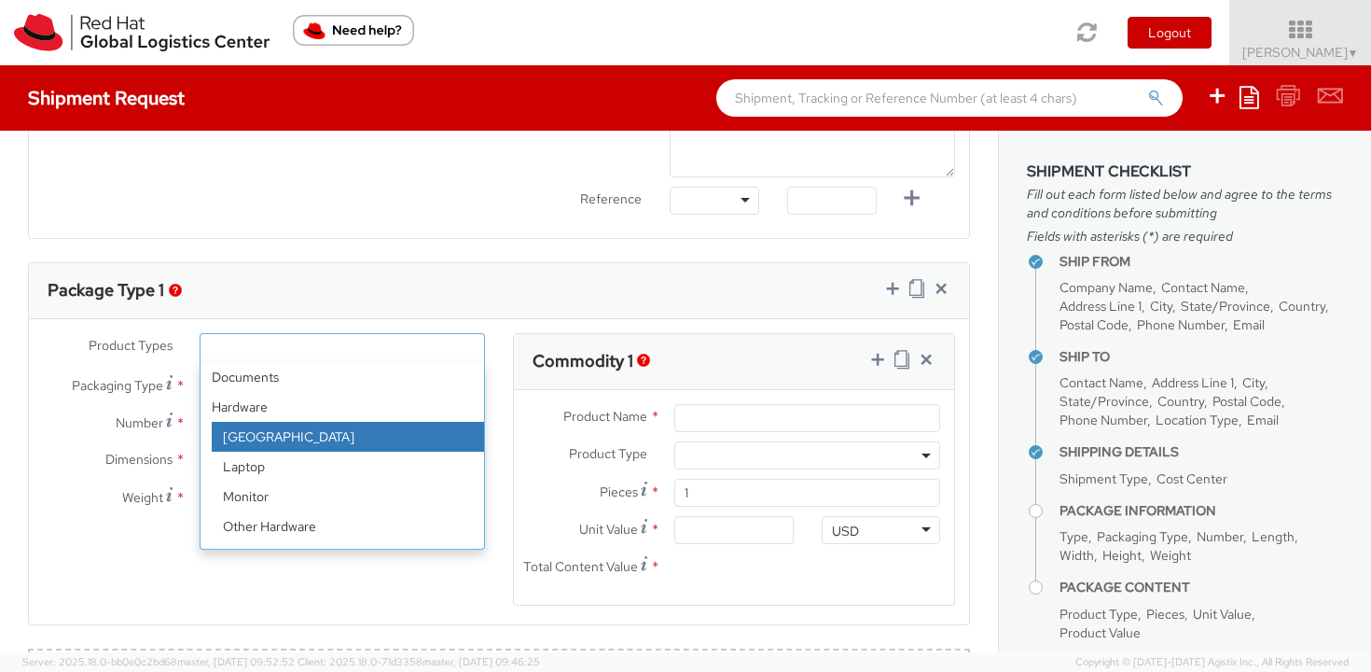
scroll to position [82, 0]
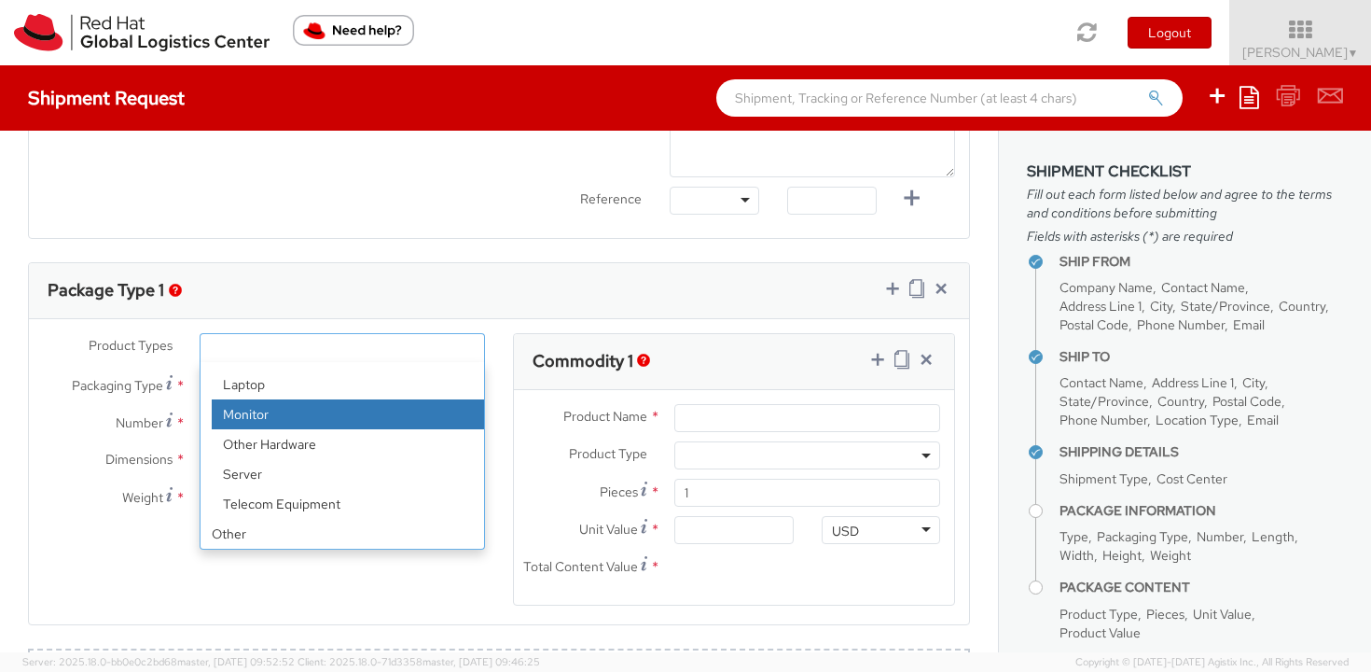
click at [106, 414] on label "Number *" at bounding box center [107, 421] width 157 height 25
click at [200, 414] on input "Number *" at bounding box center [342, 423] width 285 height 28
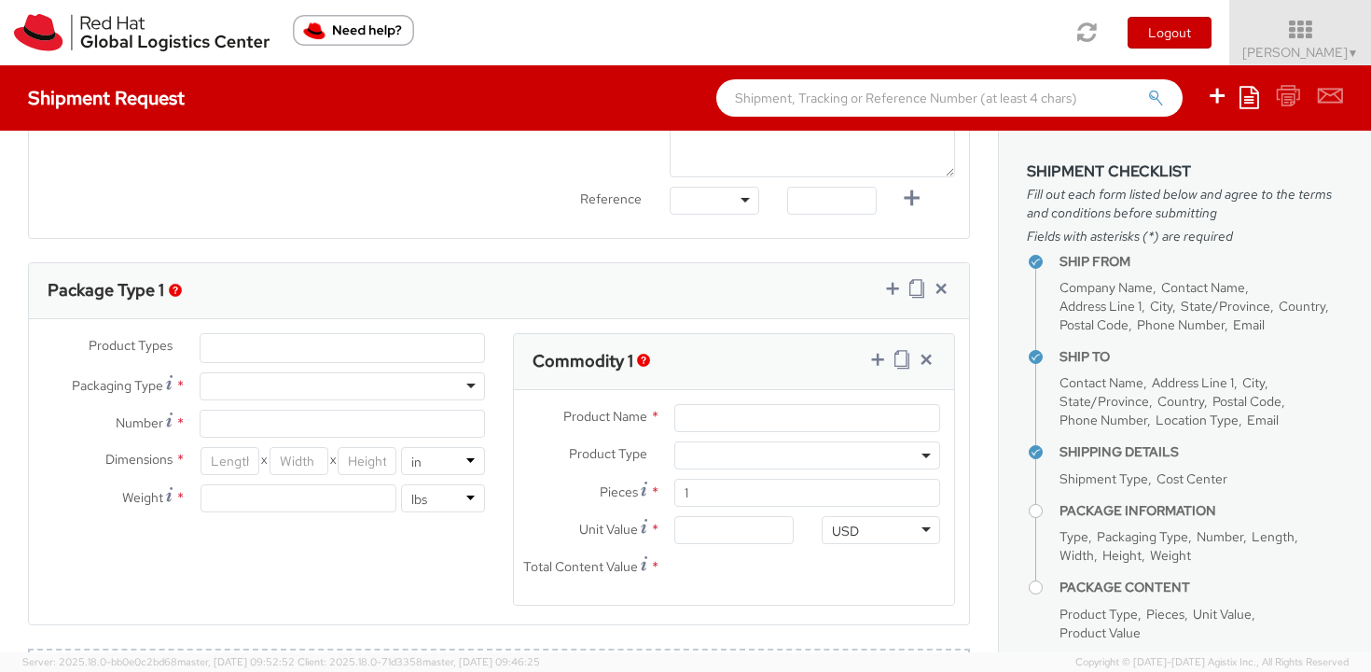
click at [273, 389] on div at bounding box center [342, 386] width 285 height 28
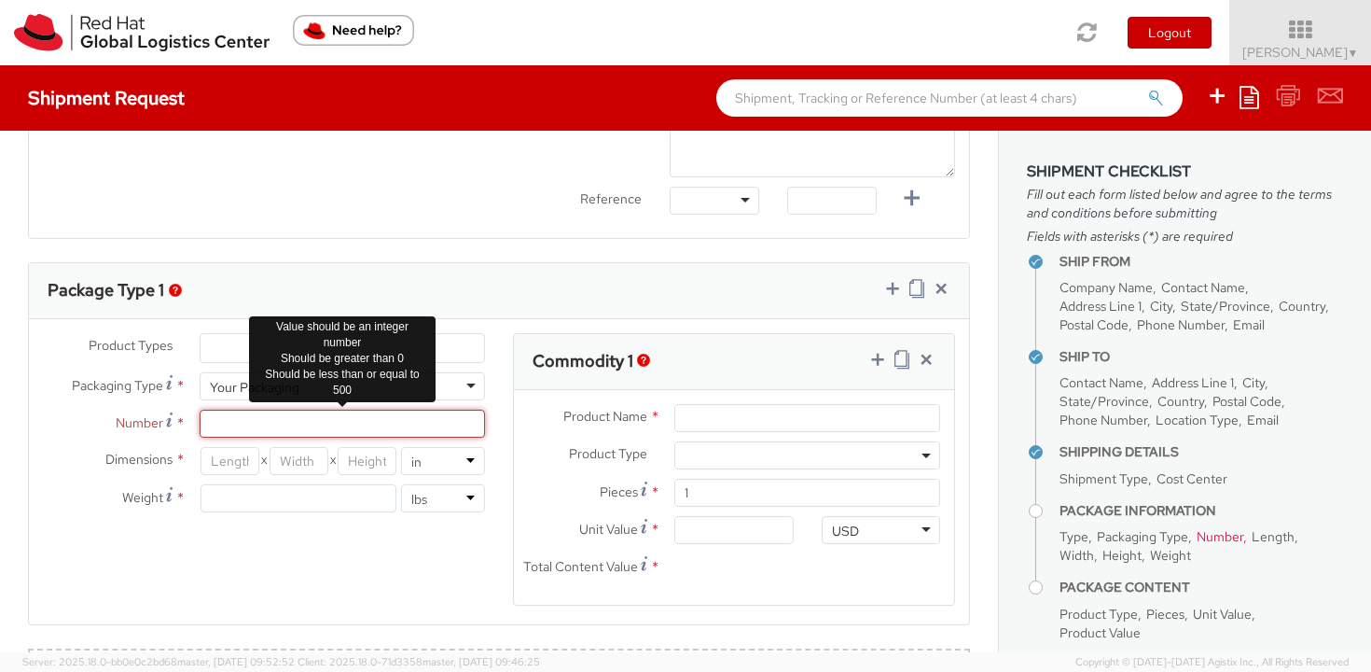
click at [237, 430] on input "Number *" at bounding box center [342, 423] width 285 height 28
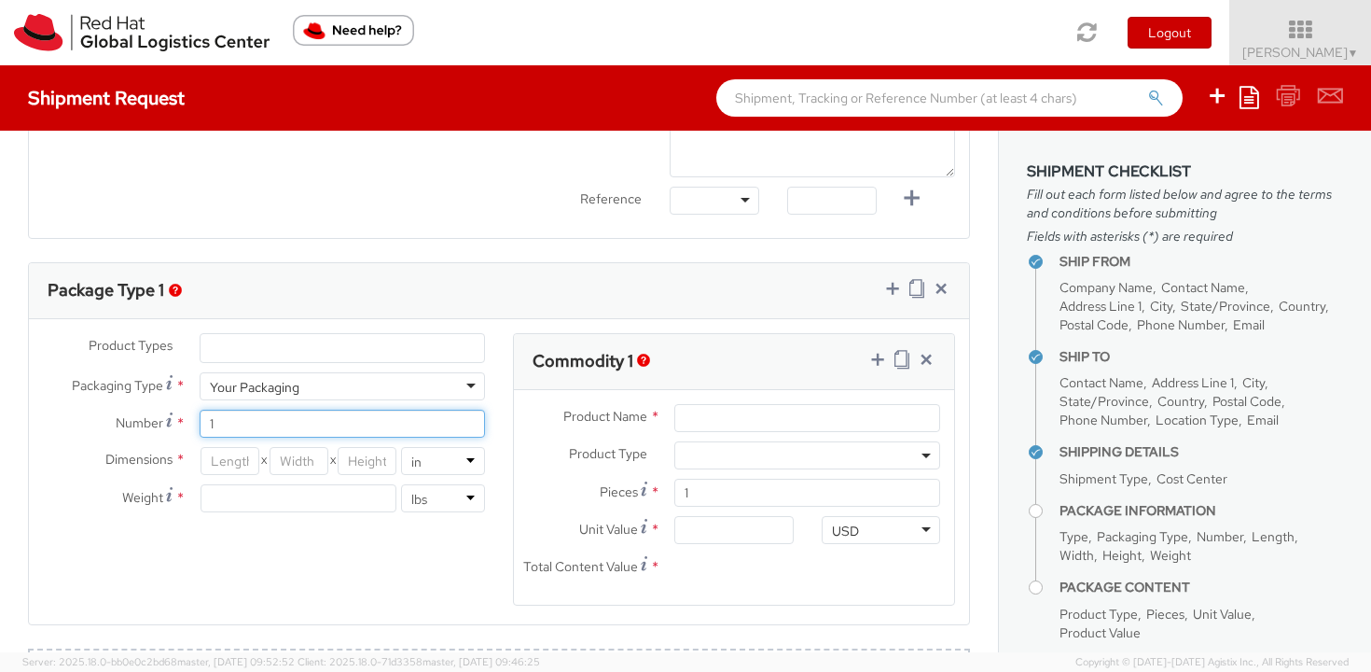
type input "1"
click at [229, 465] on input "number" at bounding box center [230, 461] width 59 height 28
type input "1"
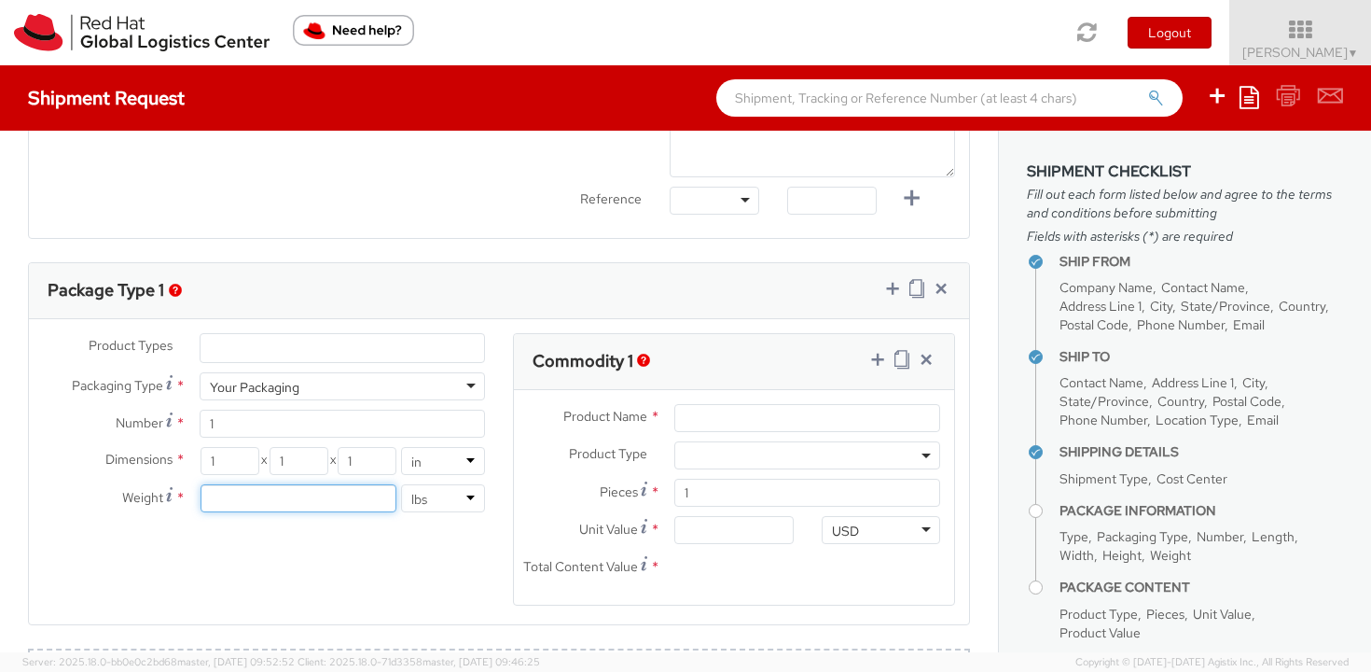
click at [238, 509] on input "number" at bounding box center [299, 498] width 196 height 28
type input "1"
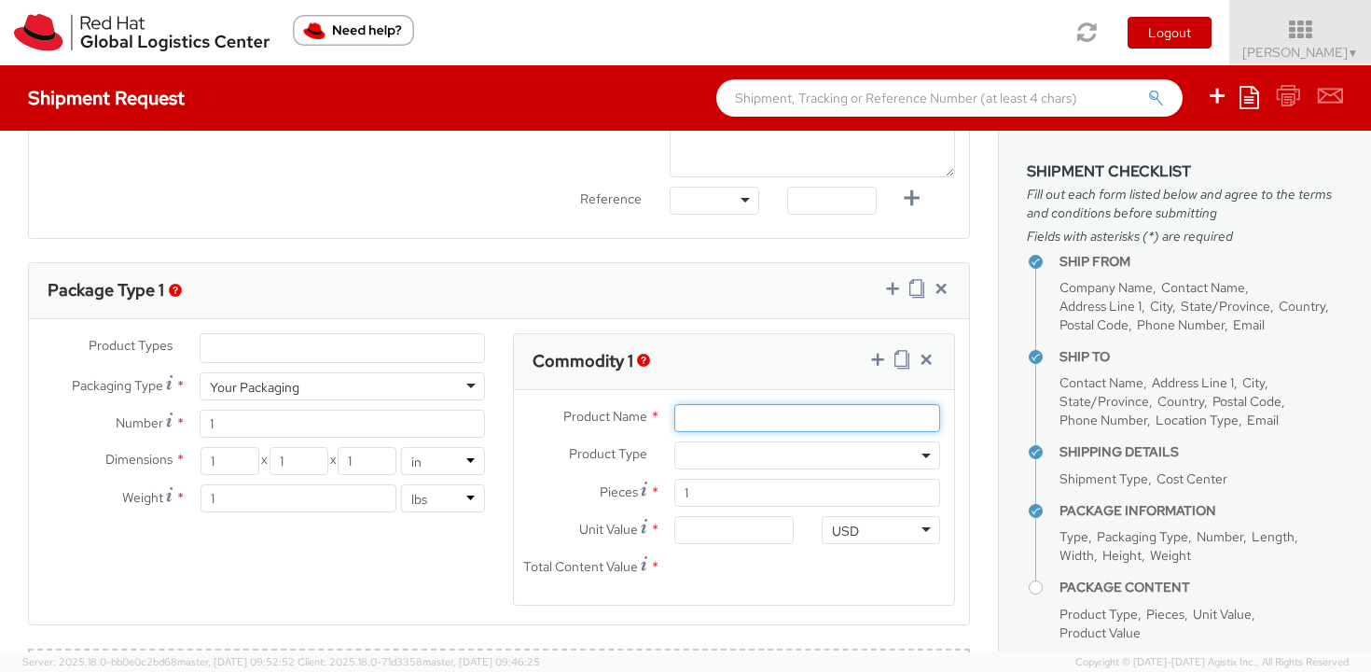
click at [688, 428] on input "Product Name *" at bounding box center [807, 418] width 266 height 28
click at [725, 423] on input "Product Name *" at bounding box center [807, 418] width 266 height 28
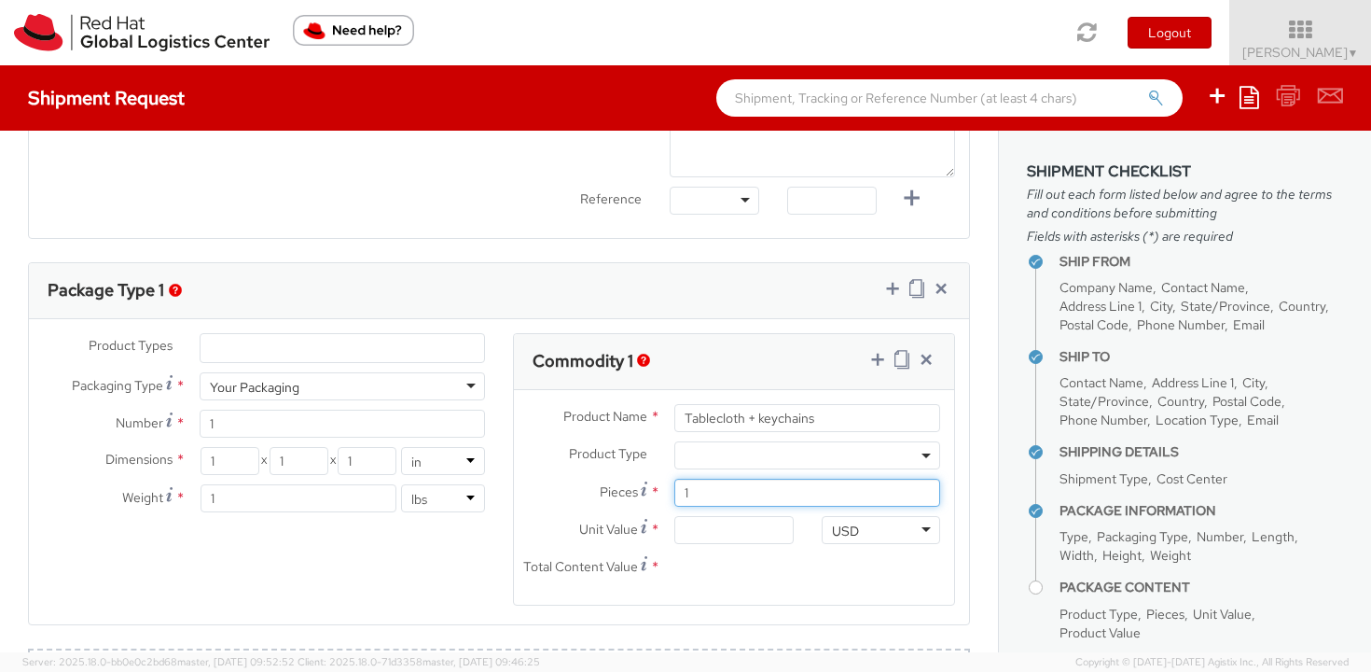
click at [776, 492] on input "1" at bounding box center [807, 493] width 266 height 28
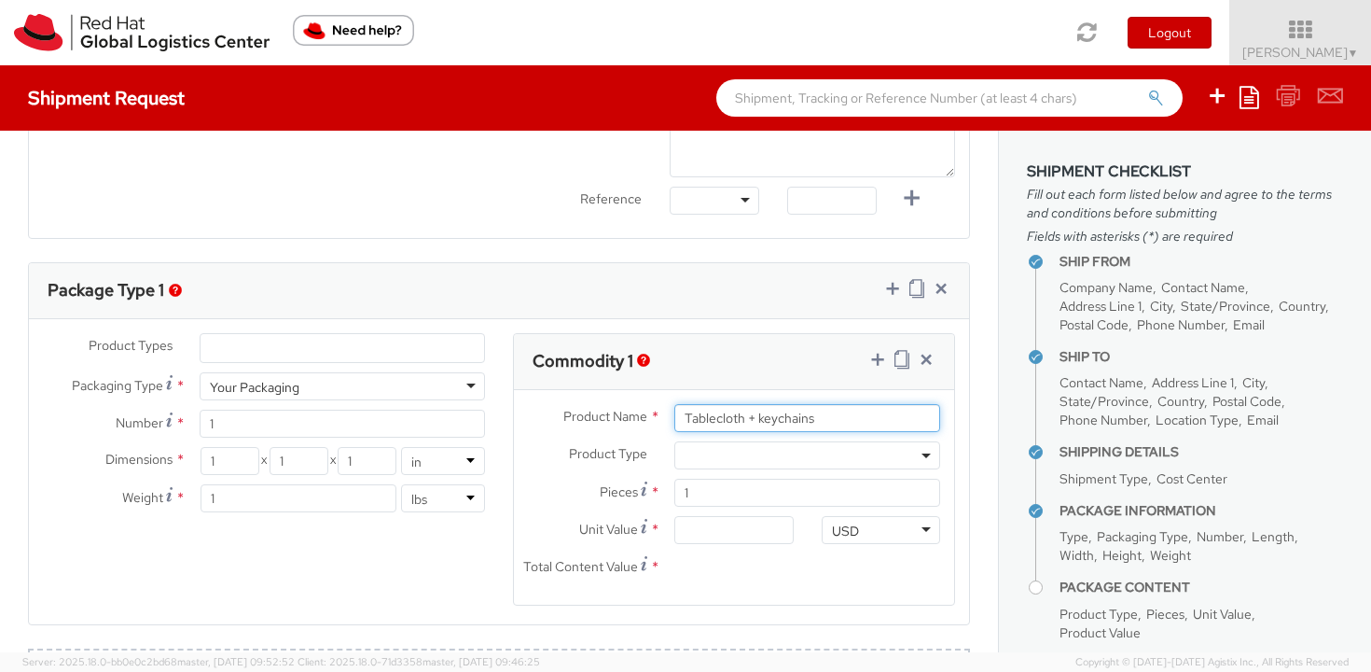
click at [844, 412] on input "Tablecloth + keychains" at bounding box center [807, 418] width 266 height 28
type input "Tablecloth"
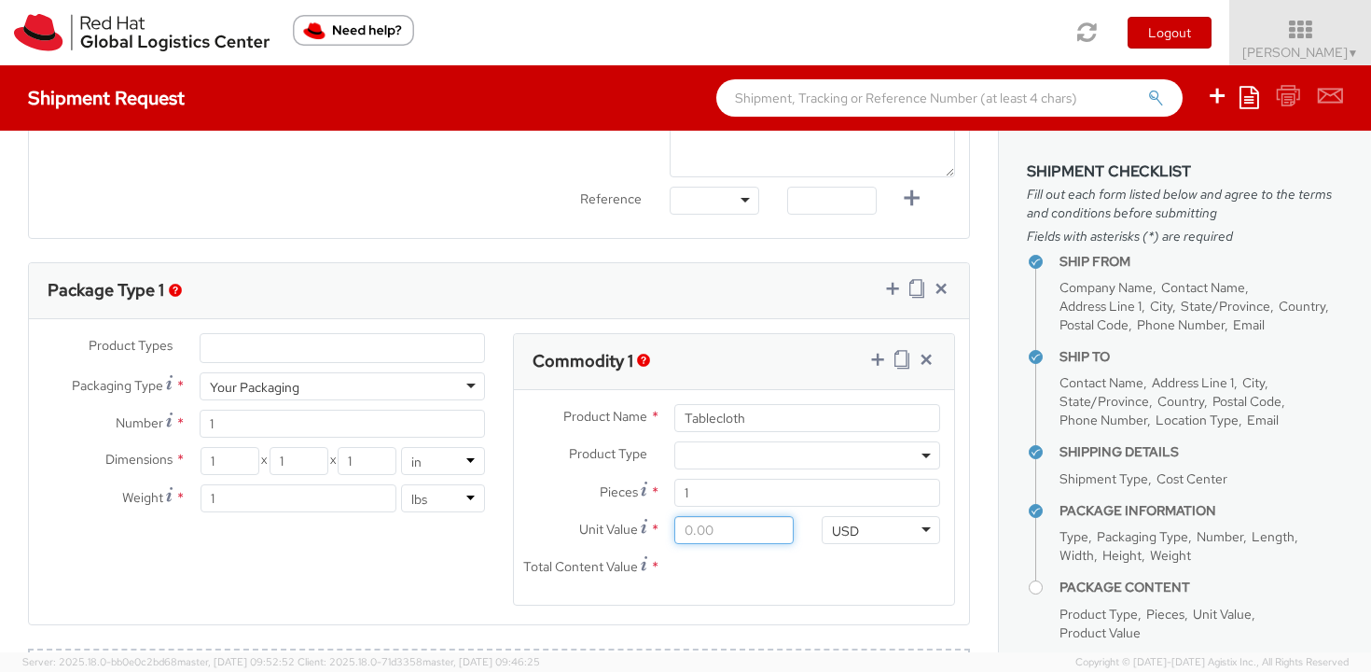
click at [768, 540] on input "Unit Value *" at bounding box center [733, 530] width 118 height 28
type input "1.00"
type input "19.00"
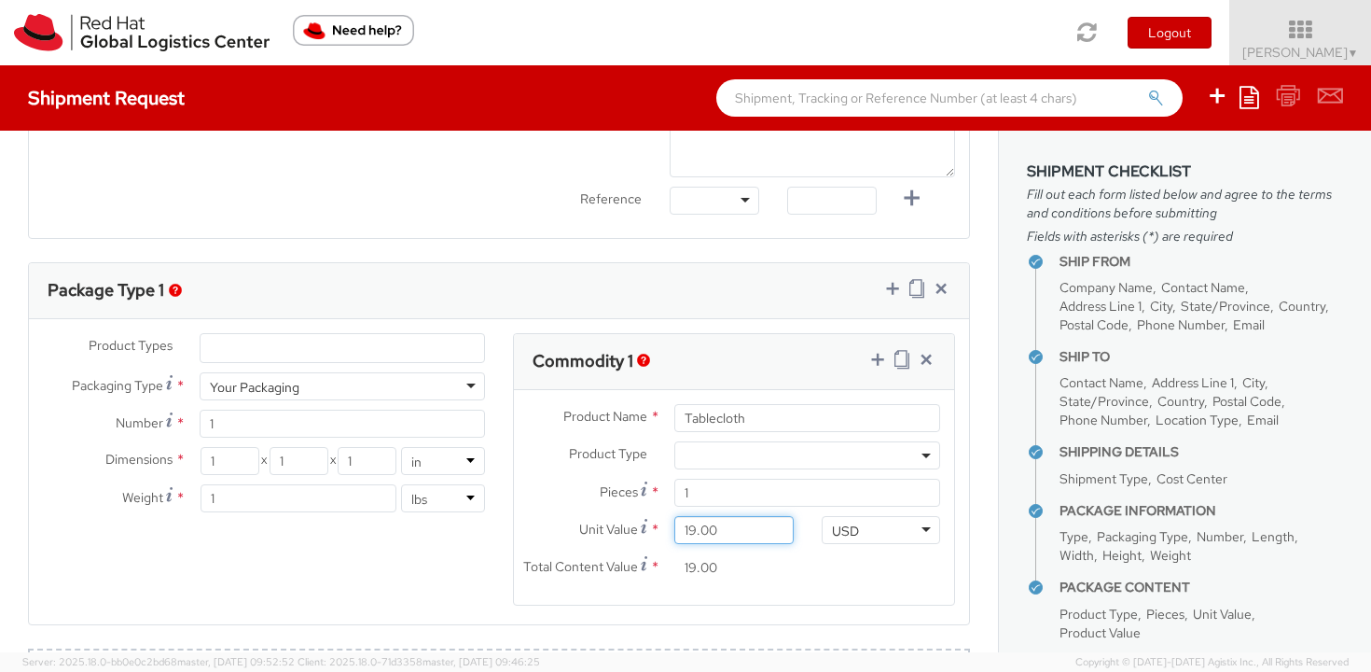
type input "190.00"
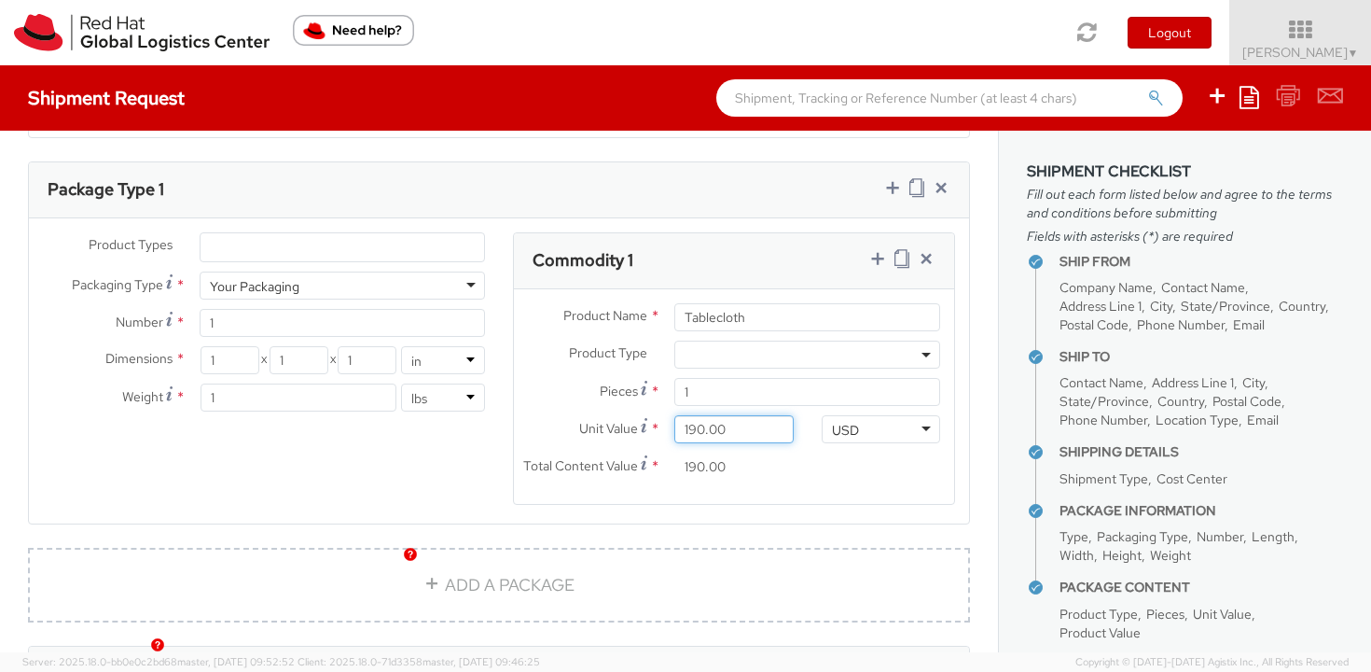
scroll to position [874, 0]
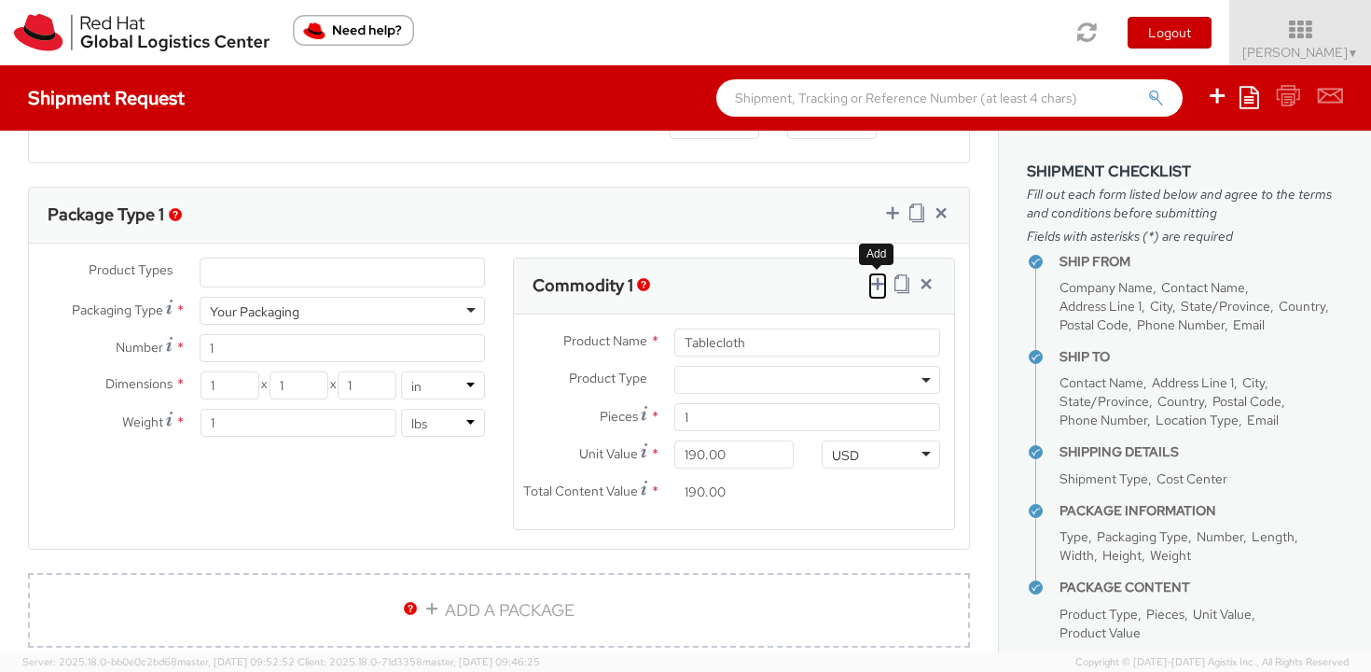
click at [880, 279] on icon at bounding box center [877, 283] width 19 height 19
select select
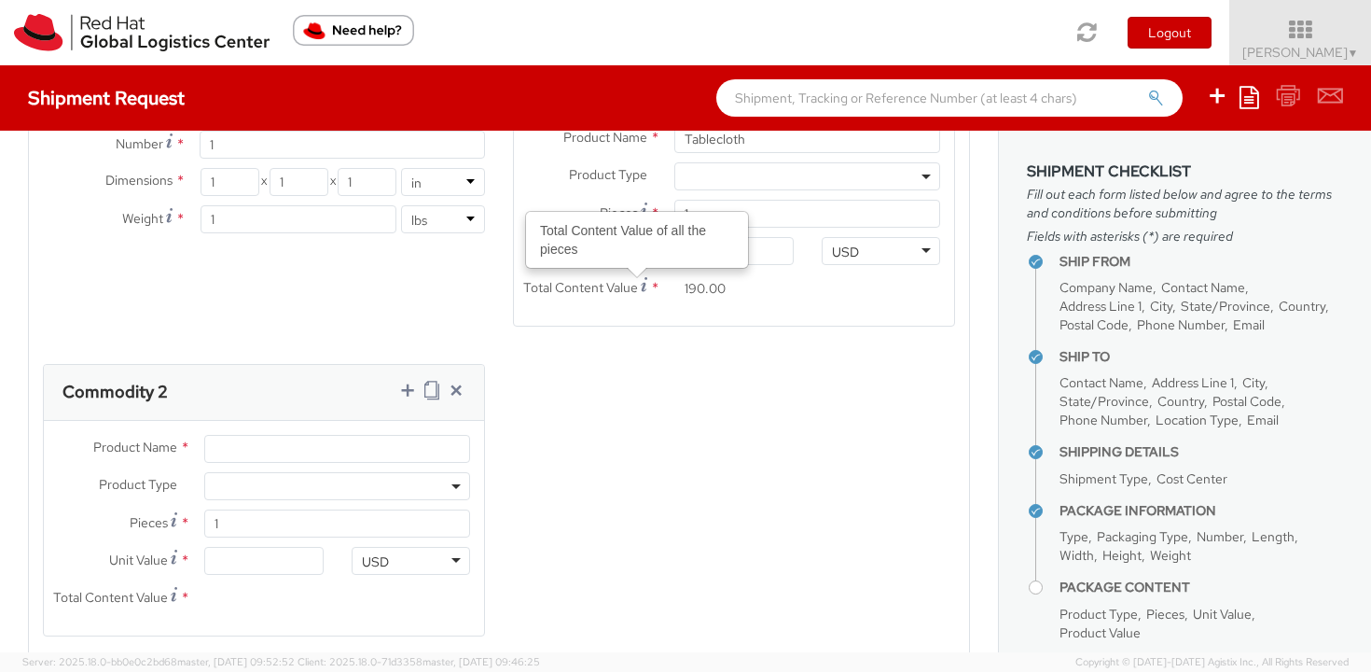
scroll to position [1102, 0]
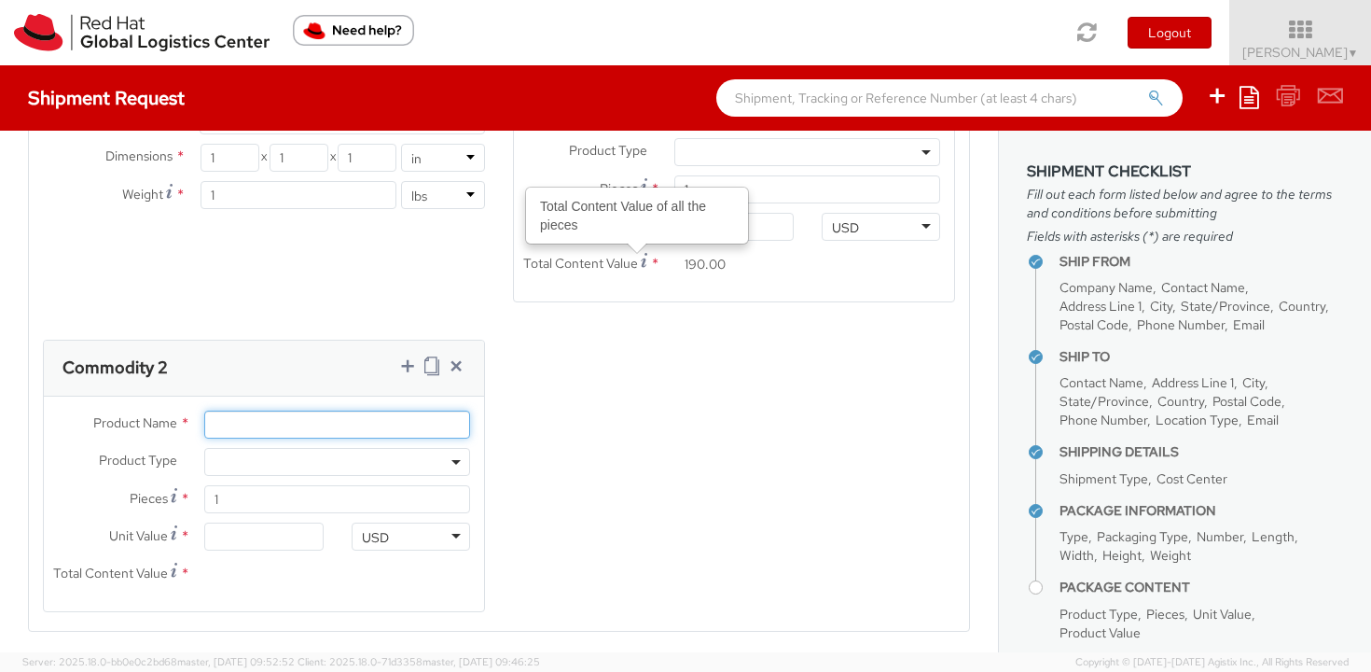
click at [218, 434] on input "Product Name *" at bounding box center [337, 424] width 266 height 28
type input "Keychains"
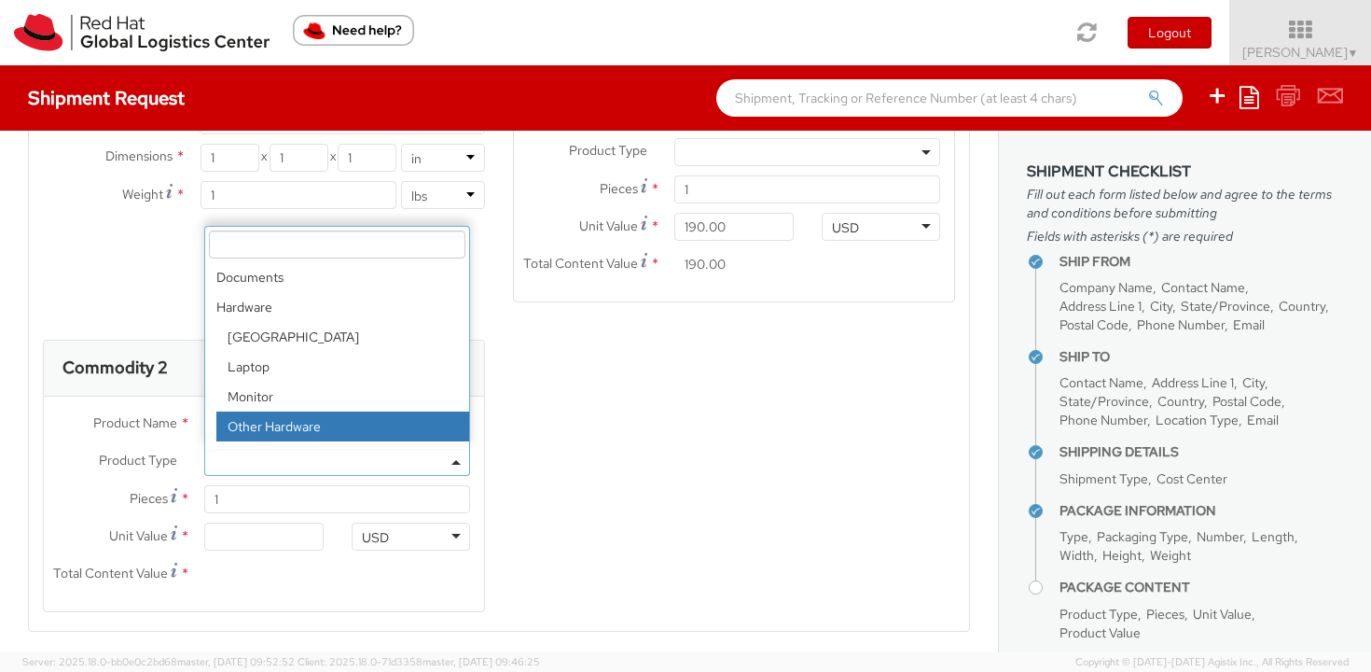
click at [617, 458] on div "Product Types * Documents Docking Station Laptop Monitor Other Hardware Server …" at bounding box center [499, 332] width 940 height 605
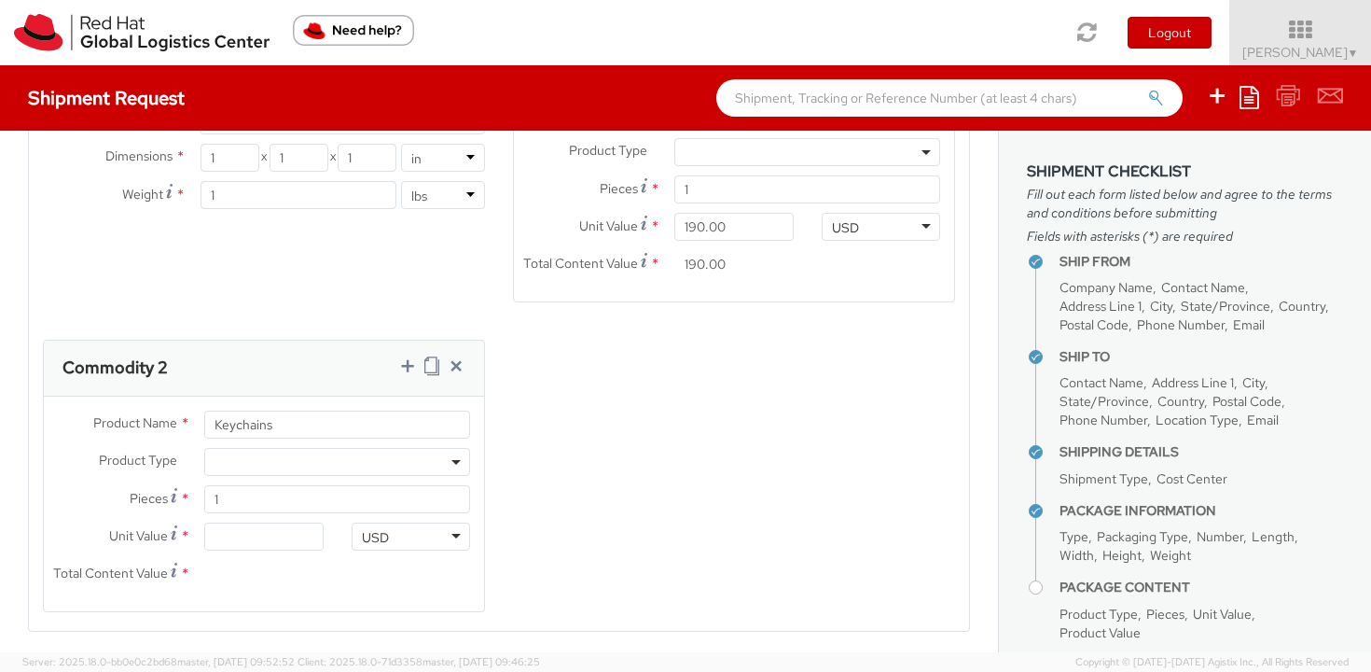
click at [275, 479] on div "Product Type * Documents Docking Station Laptop Monitor Other Hardware Server T…" at bounding box center [264, 466] width 440 height 37
click at [278, 499] on input "1" at bounding box center [337, 499] width 266 height 28
type input "10"
type input "0.00"
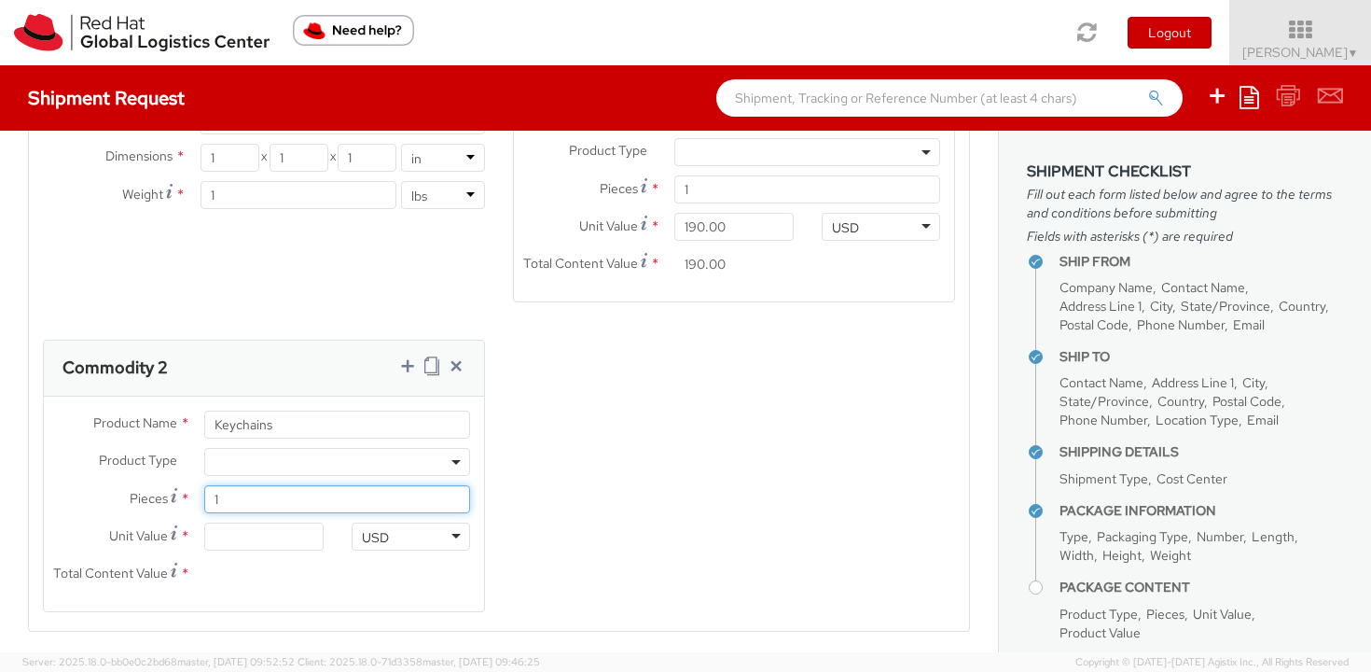
type input "0.00"
type input "100"
click at [263, 531] on input "0.00" at bounding box center [263, 536] width 118 height 28
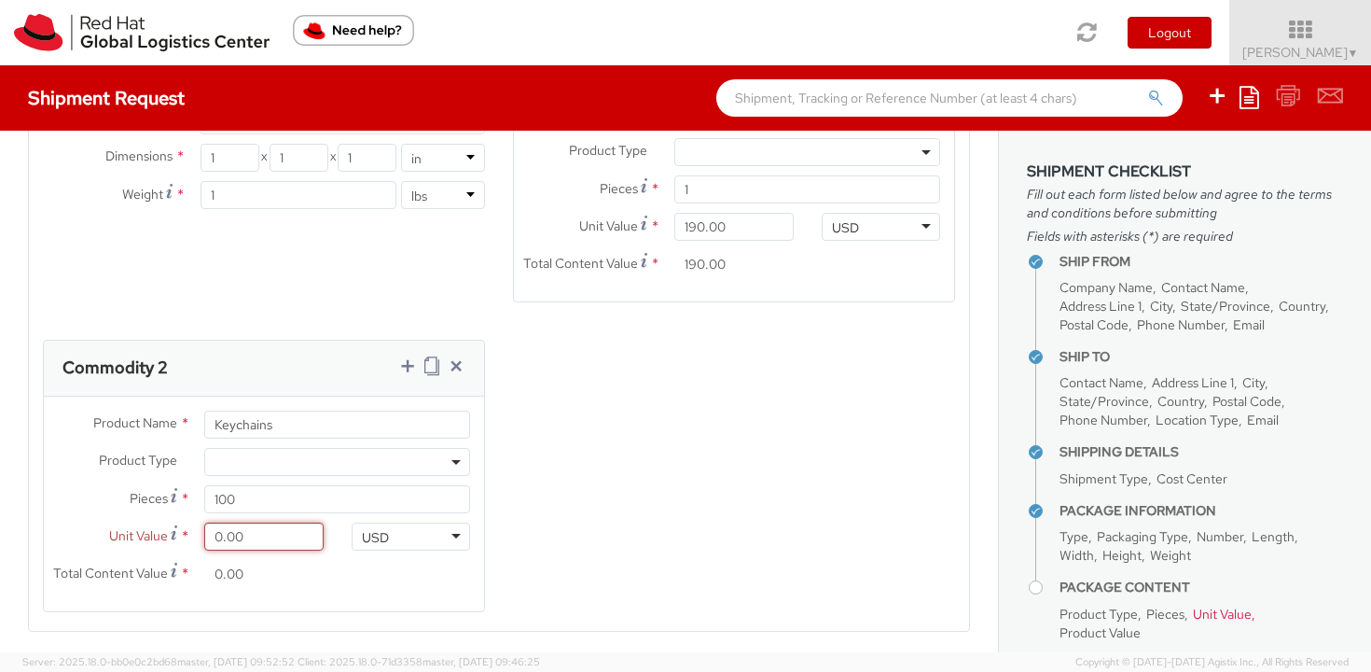
type input "1.00"
type input "100.00"
type input "1.70"
type input "170.00"
type input "1.79"
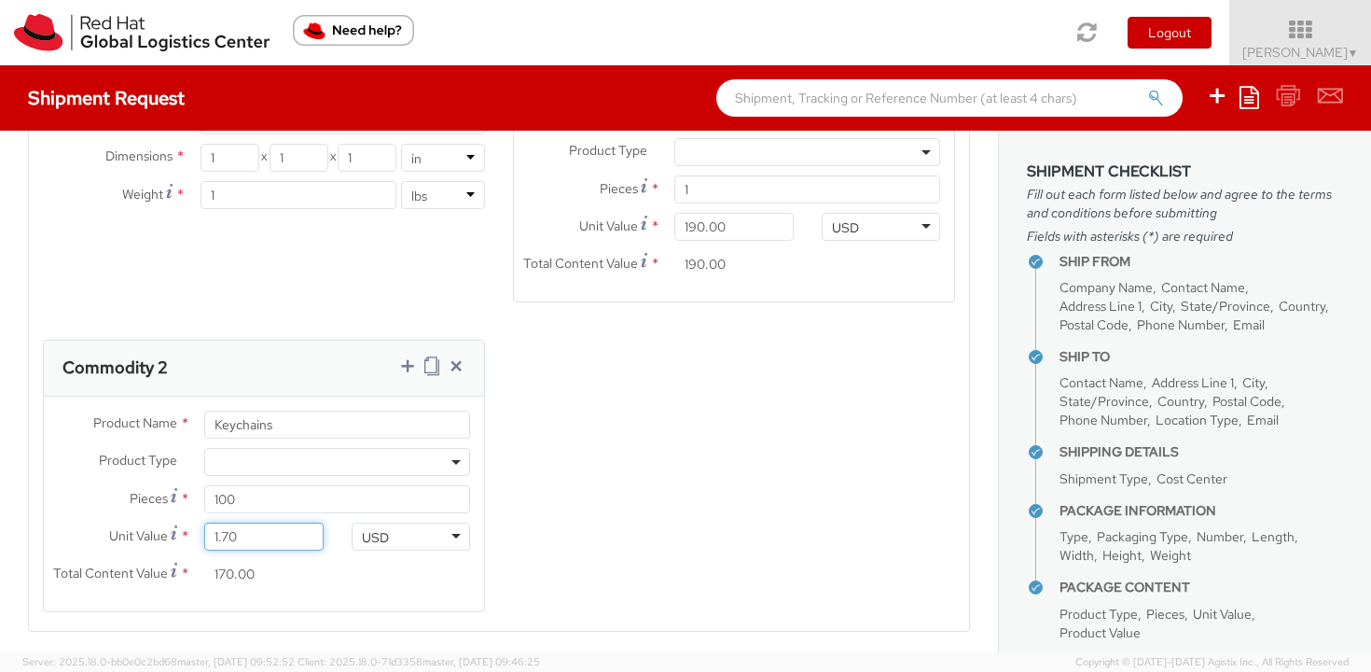
type input "179.00"
click at [603, 451] on div "Product Types * Documents Docking Station Laptop Monitor Other Hardware Server …" at bounding box center [499, 332] width 940 height 605
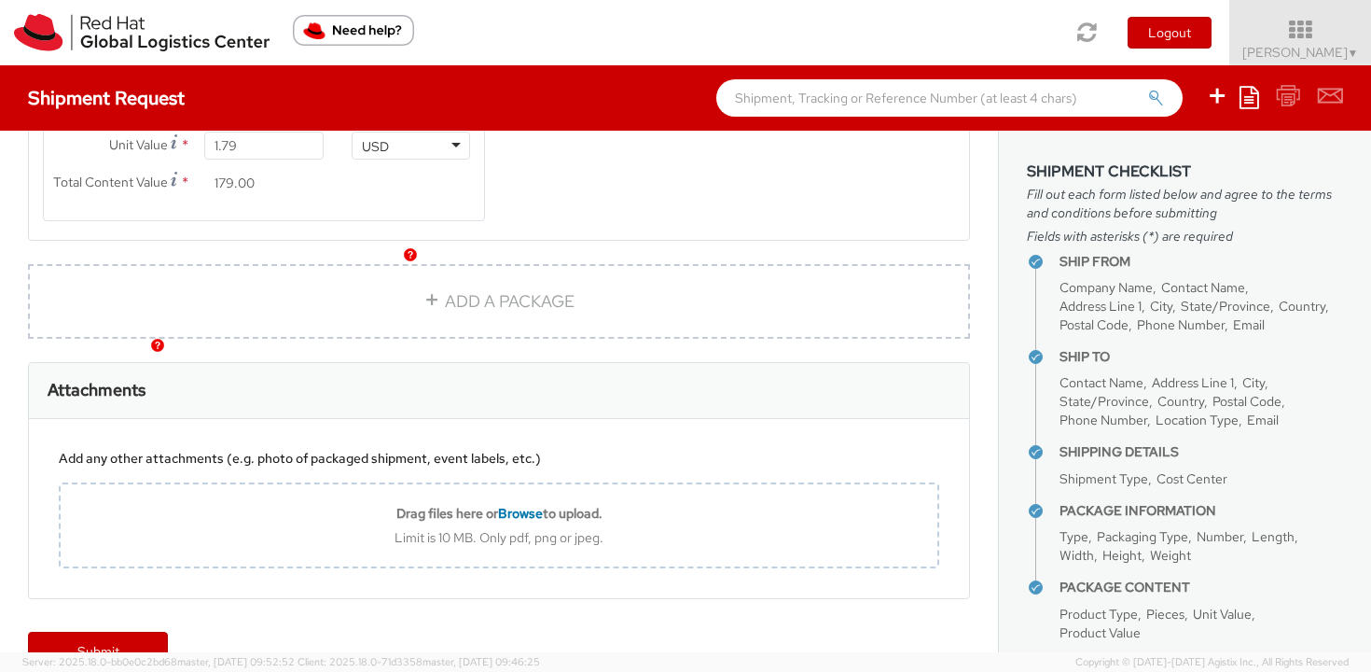
scroll to position [1537, 0]
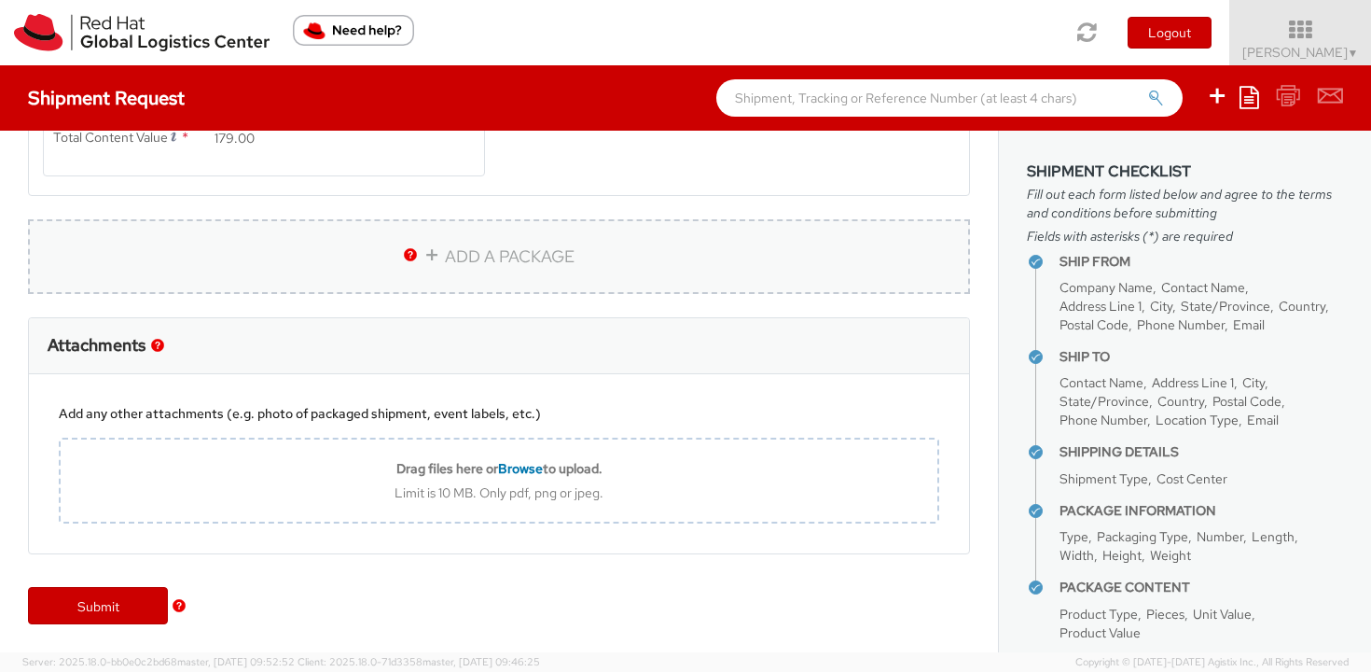
click at [492, 278] on link "ADD A PACKAGE" at bounding box center [499, 256] width 942 height 75
select select
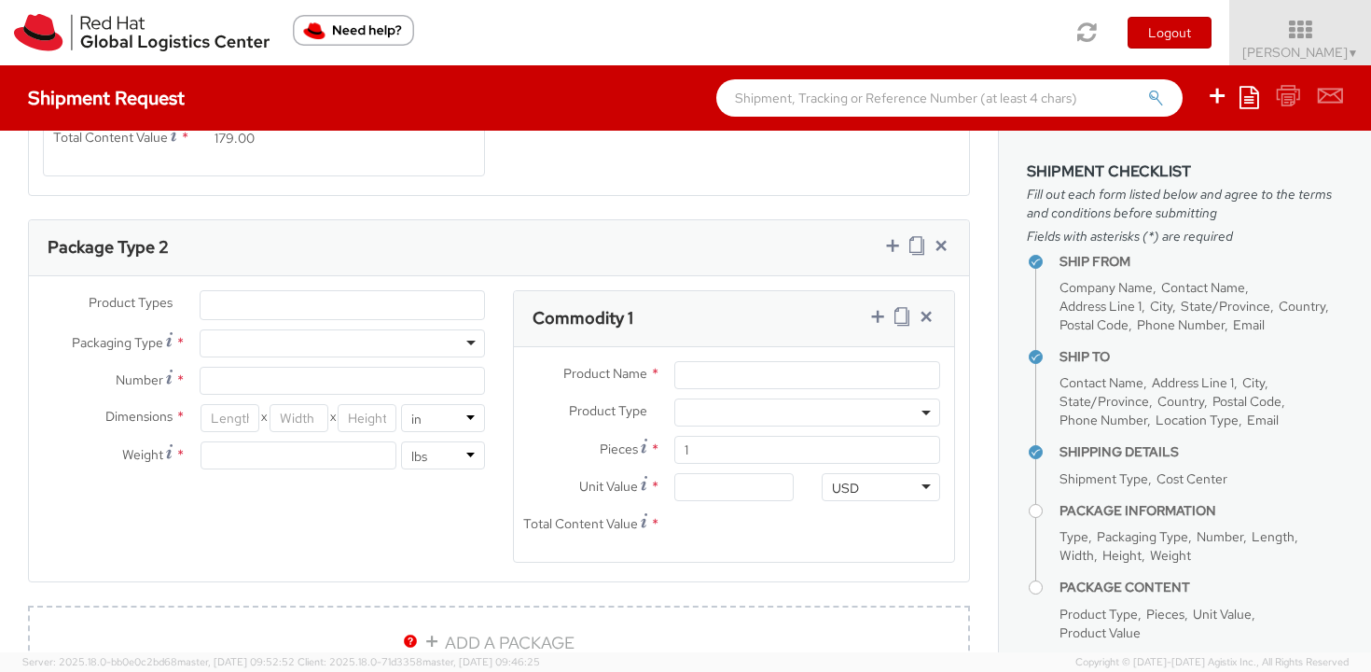
click at [354, 313] on ul at bounding box center [343, 305] width 284 height 28
click at [350, 307] on ul at bounding box center [343, 305] width 284 height 28
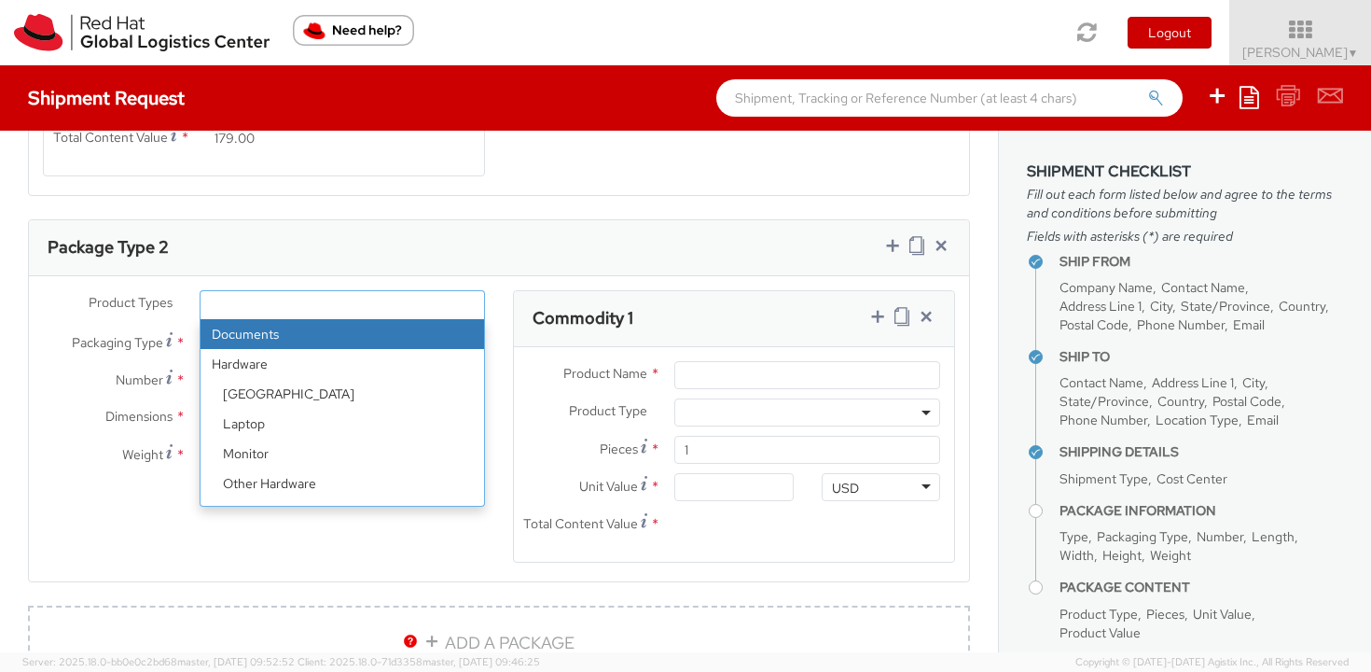
click at [160, 337] on span "Packaging Type" at bounding box center [117, 342] width 91 height 17
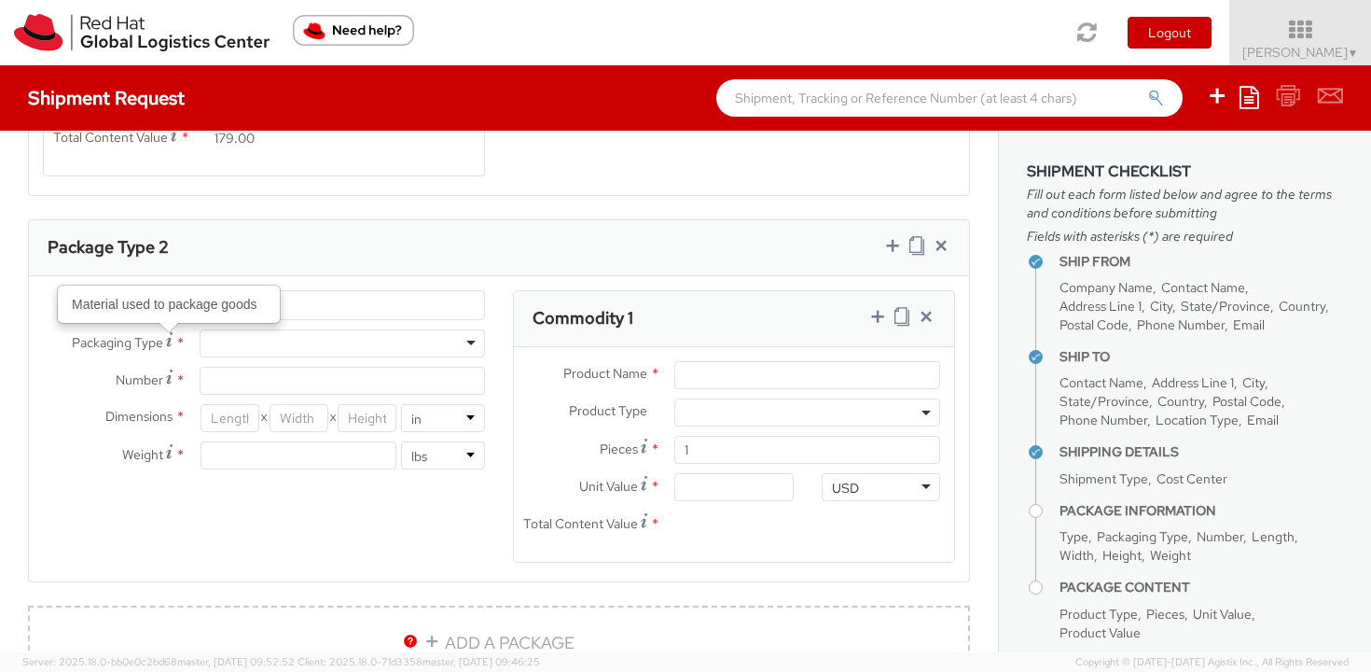
click at [275, 338] on div at bounding box center [342, 343] width 285 height 28
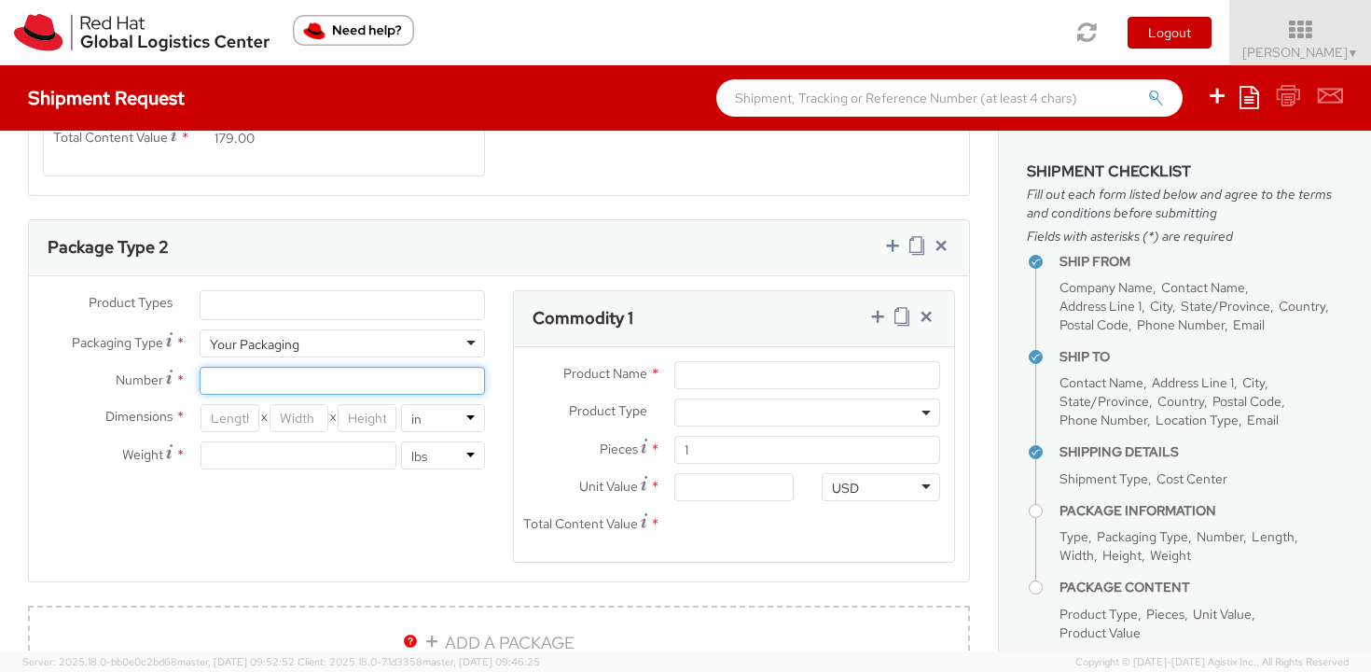
click at [251, 380] on input "Number *" at bounding box center [342, 381] width 285 height 28
click at [253, 381] on input "Number *" at bounding box center [342, 381] width 285 height 28
type input "2"
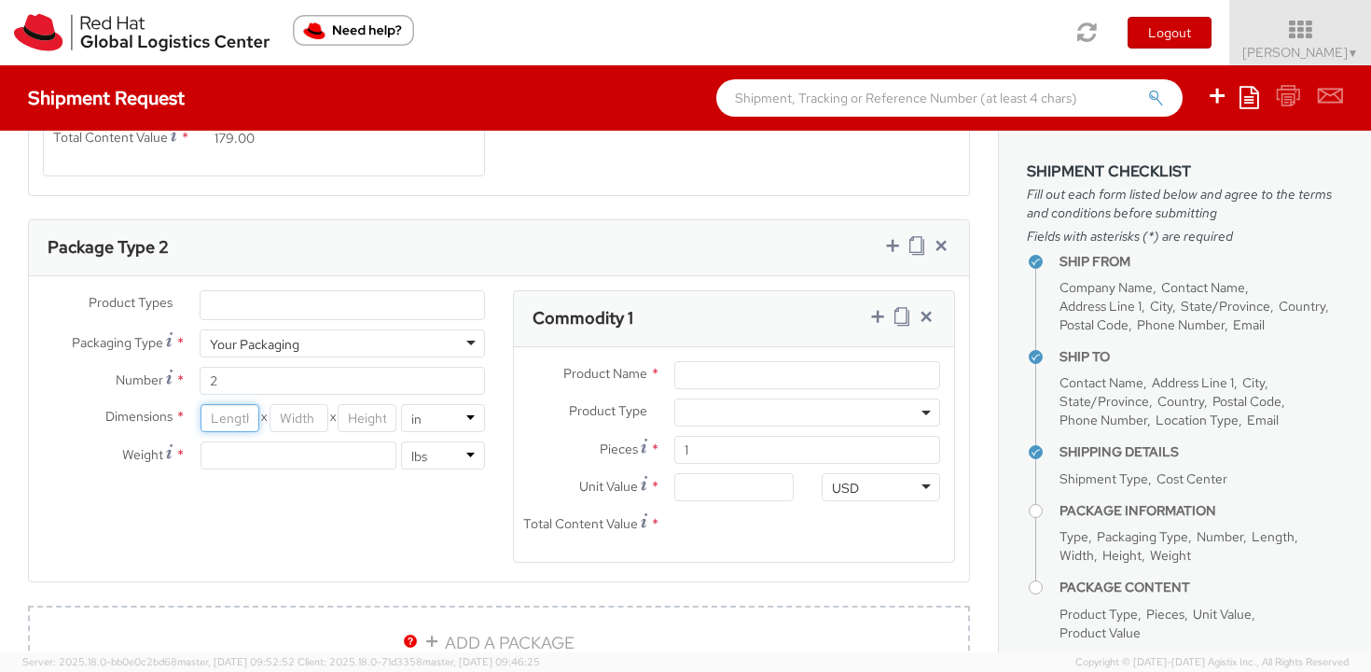
click at [221, 419] on input "number" at bounding box center [230, 418] width 59 height 28
type input "37"
type input "30"
type input "2"
type input "11"
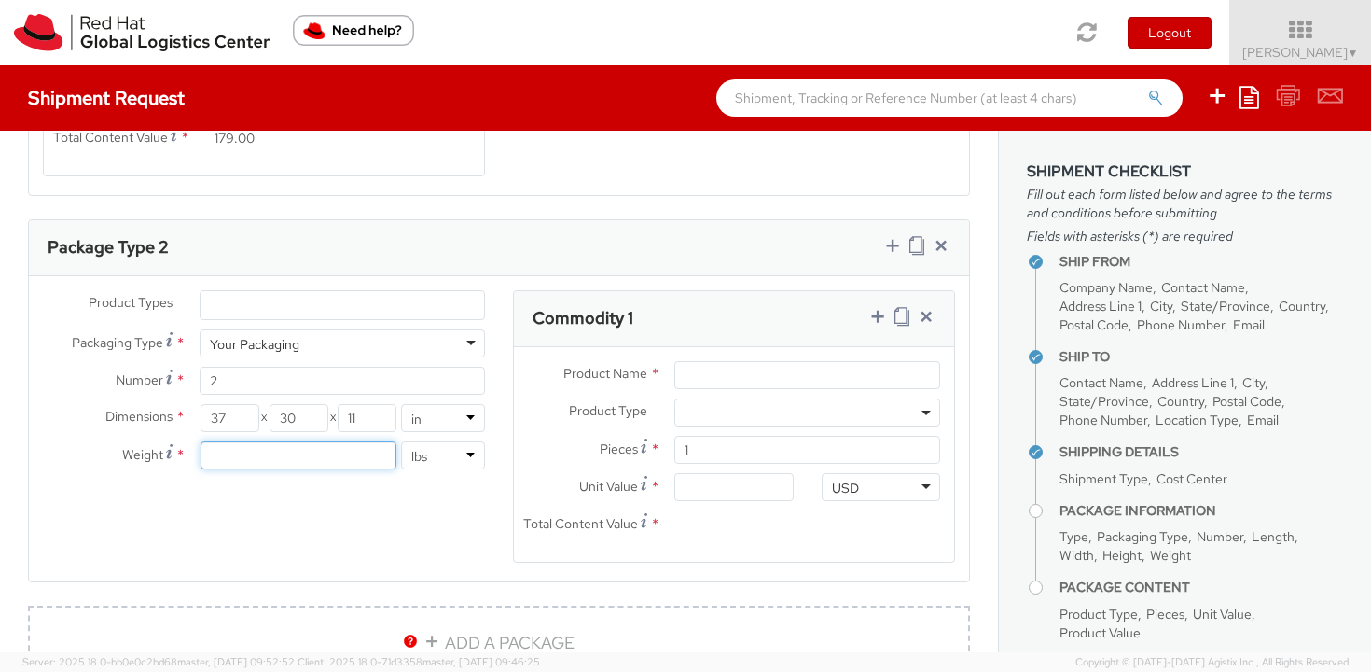
click at [228, 463] on input "number" at bounding box center [299, 455] width 196 height 28
type input "48"
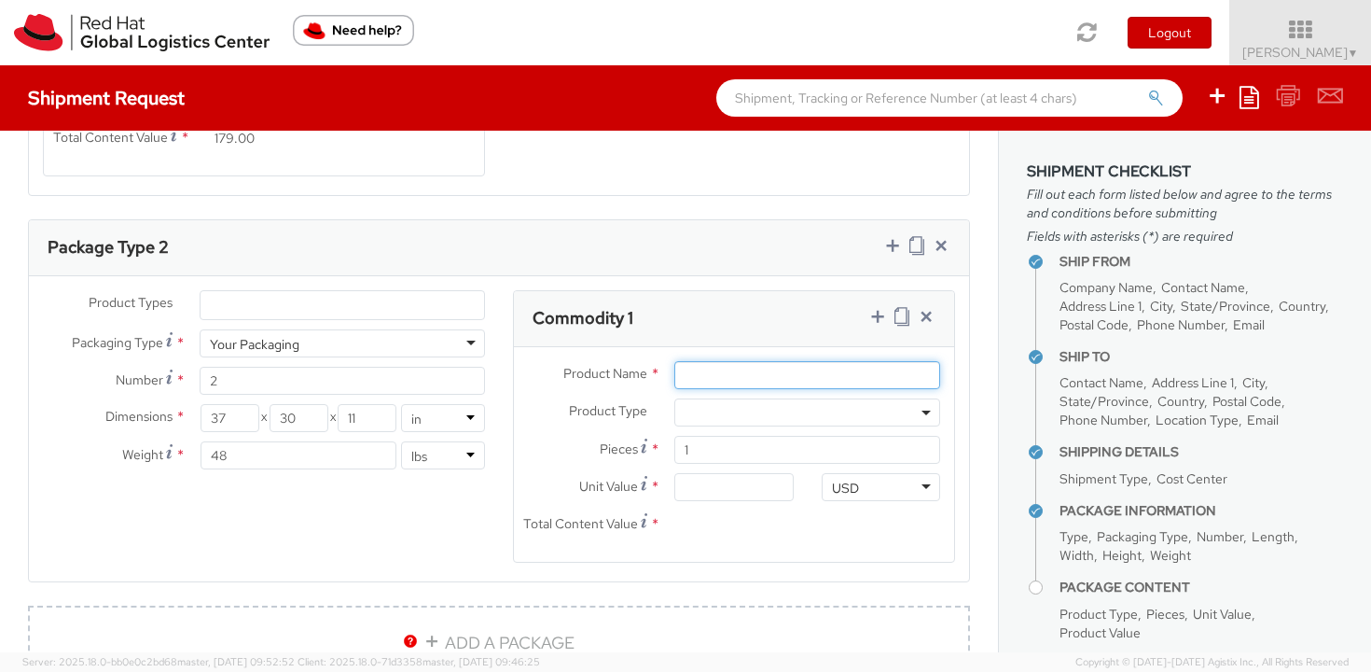
click at [743, 382] on input "Product Name *" at bounding box center [807, 375] width 266 height 28
type input "Backwall"
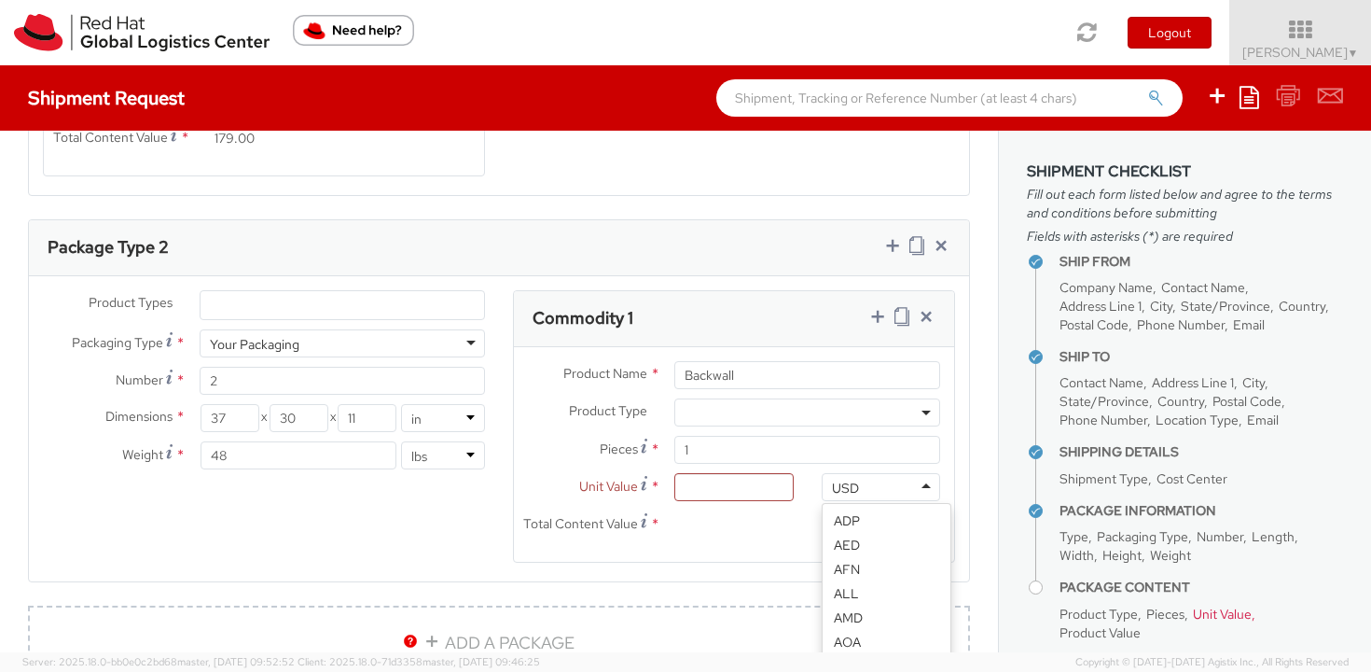
scroll to position [3489, 0]
click at [738, 481] on input "Unit Value *" at bounding box center [733, 487] width 118 height 28
type input "1.00"
type input "18.00"
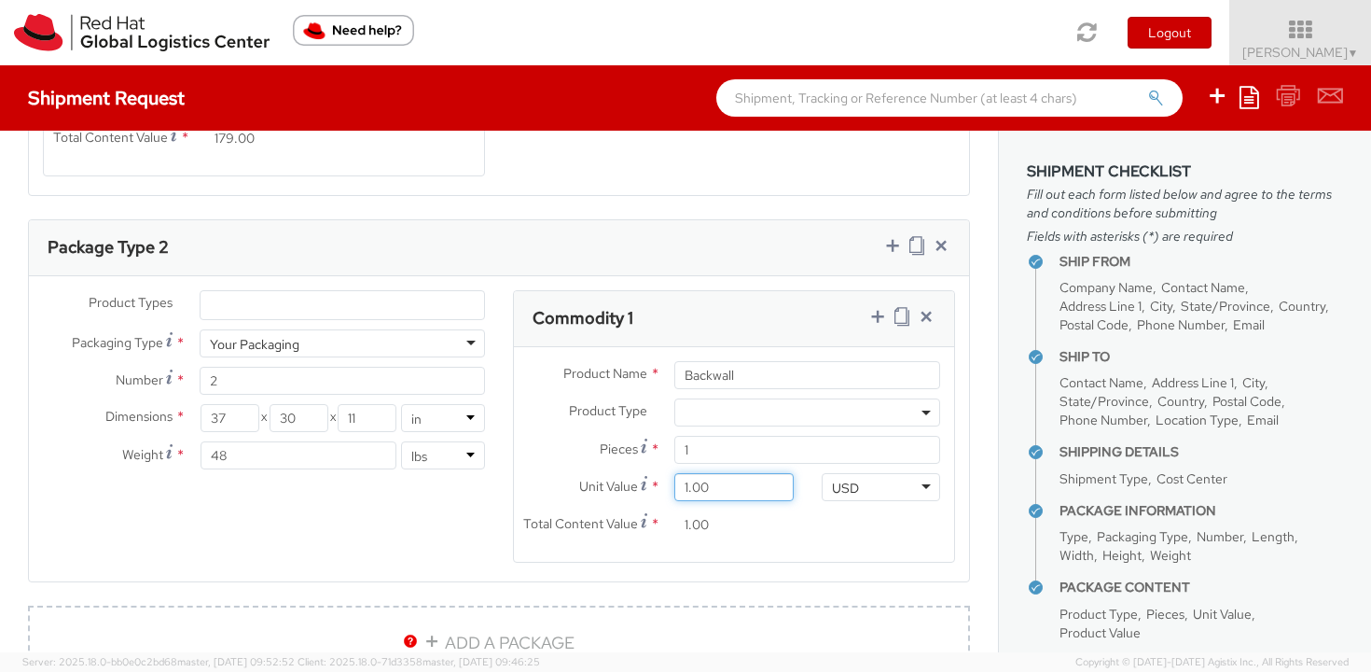
type input "18.00"
type input "180.00"
type input "1,800.00"
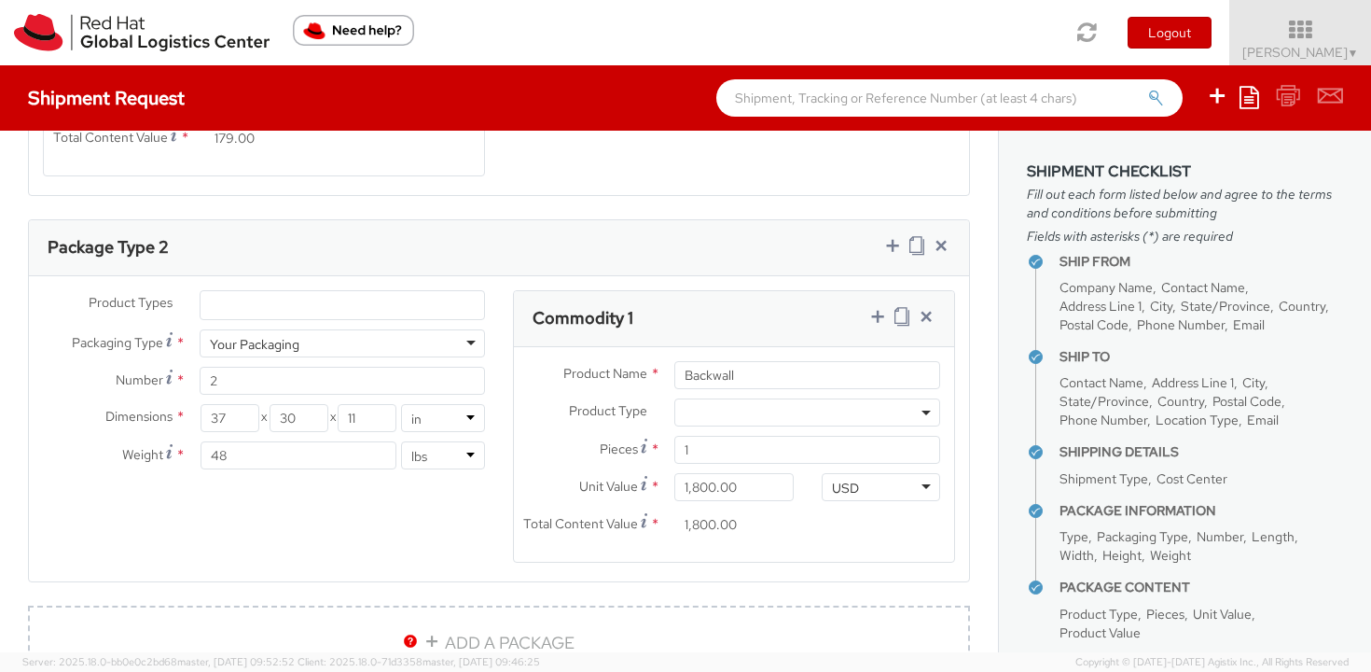
click at [366, 533] on div "Product Types * Documents Docking Station Laptop Monitor Other Hardware Server …" at bounding box center [499, 438] width 940 height 296
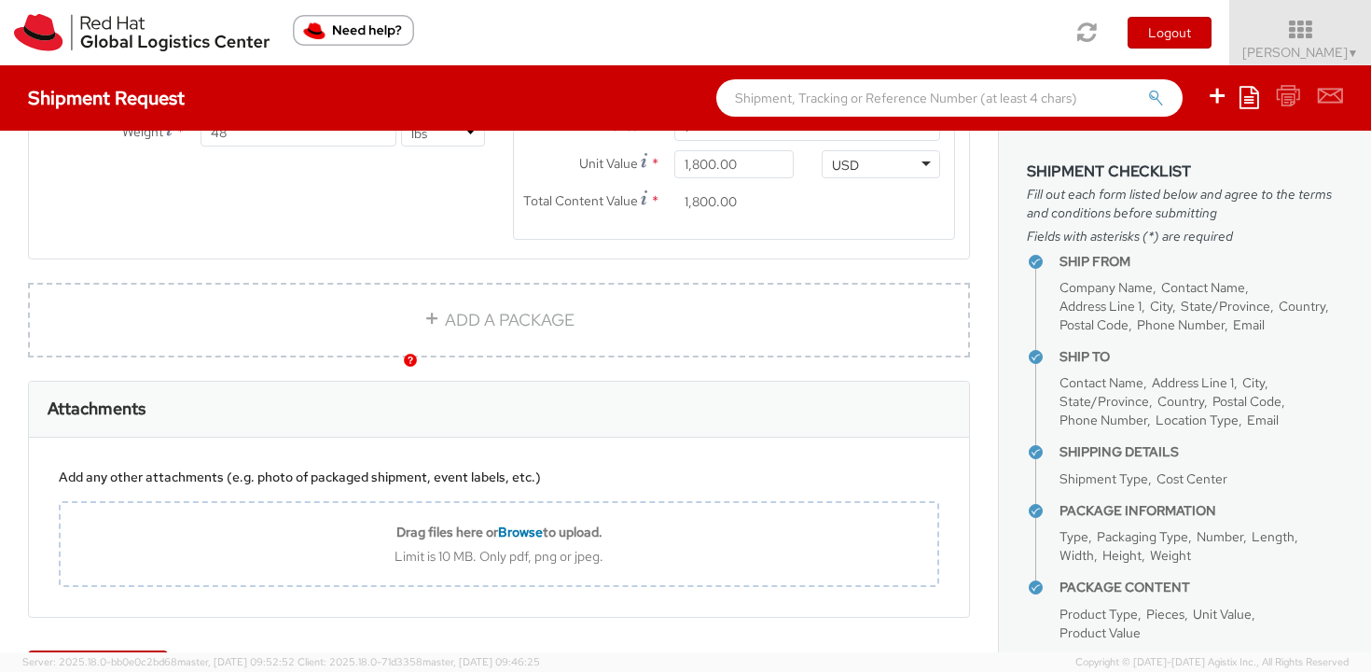
scroll to position [1923, 0]
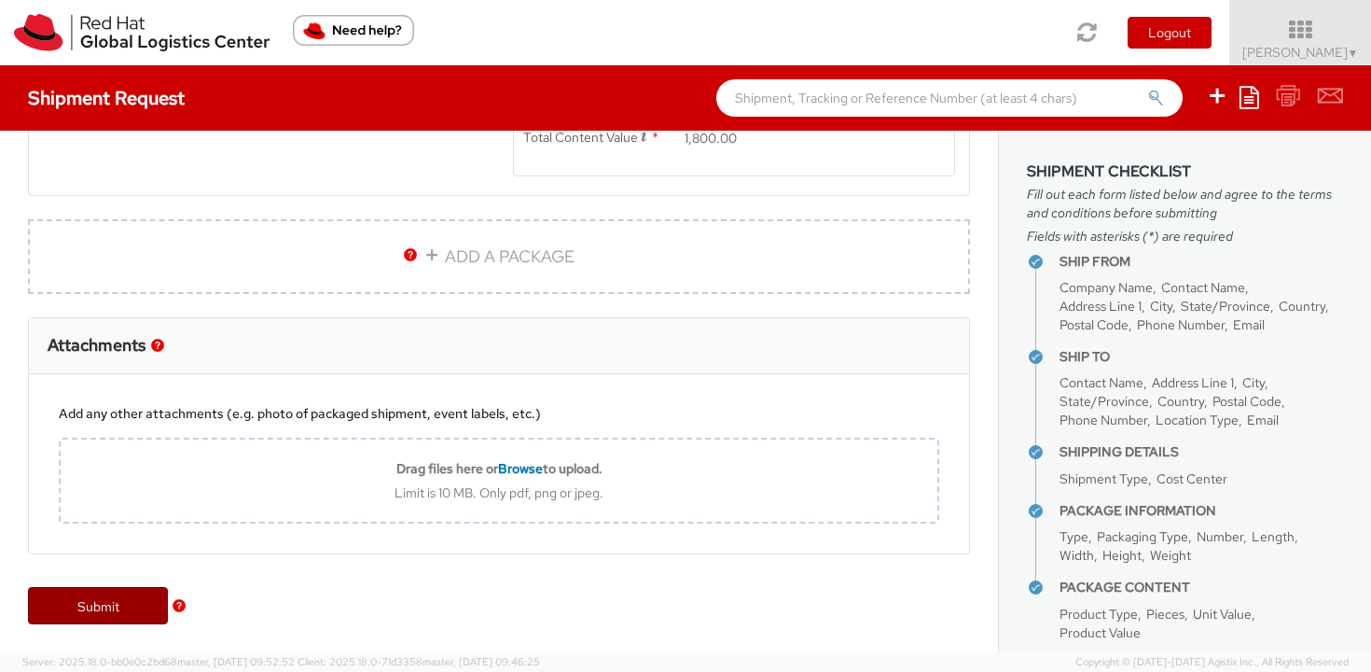
click at [93, 609] on link "Submit" at bounding box center [98, 605] width 140 height 37
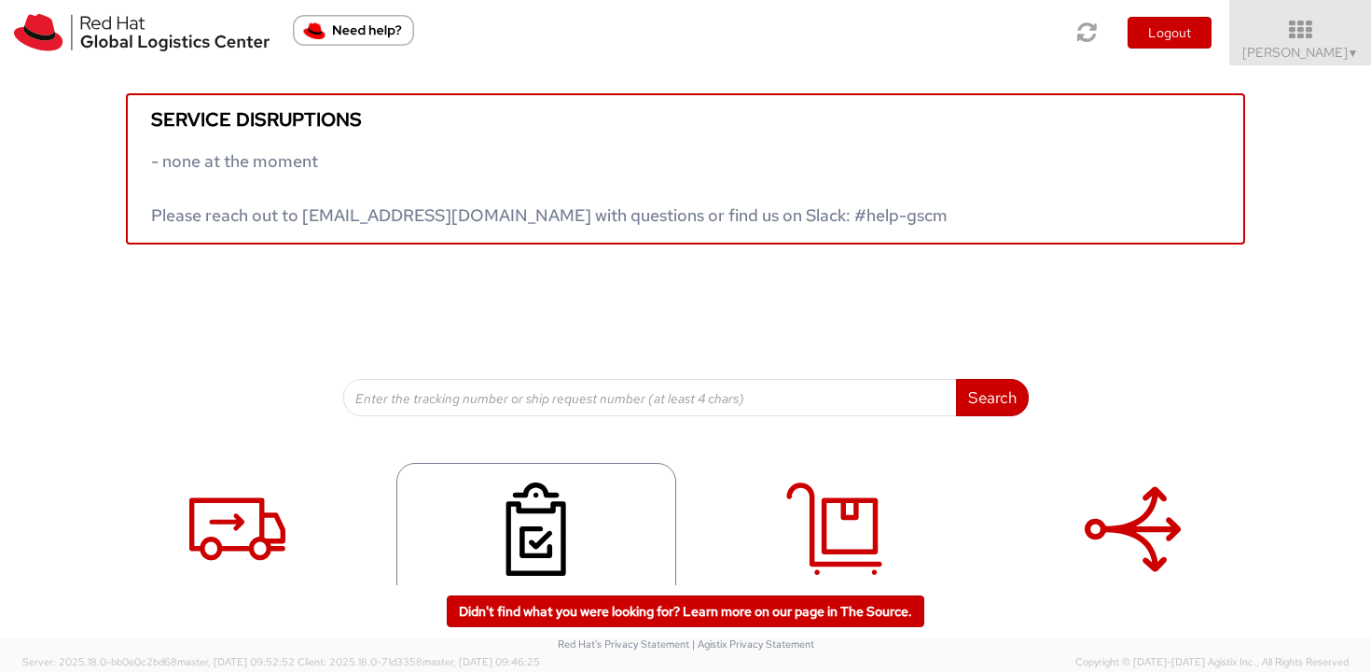
scroll to position [61, 0]
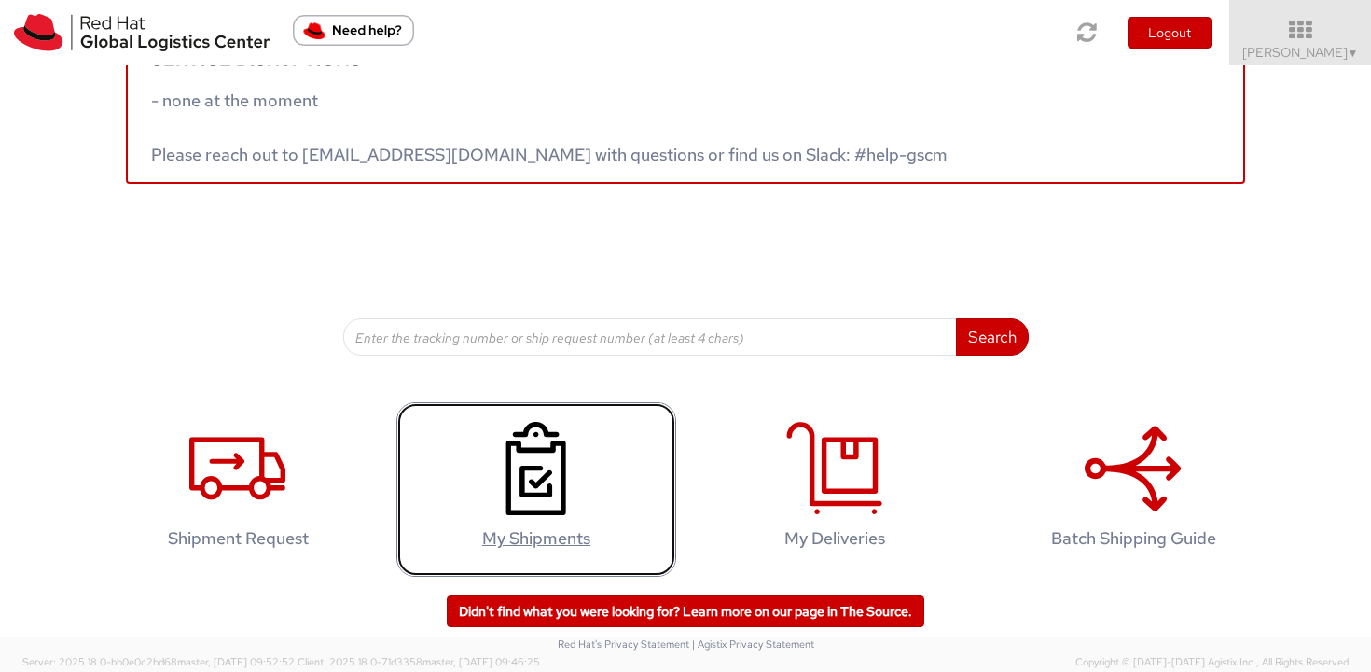
click at [541, 485] on icon at bounding box center [536, 468] width 96 height 93
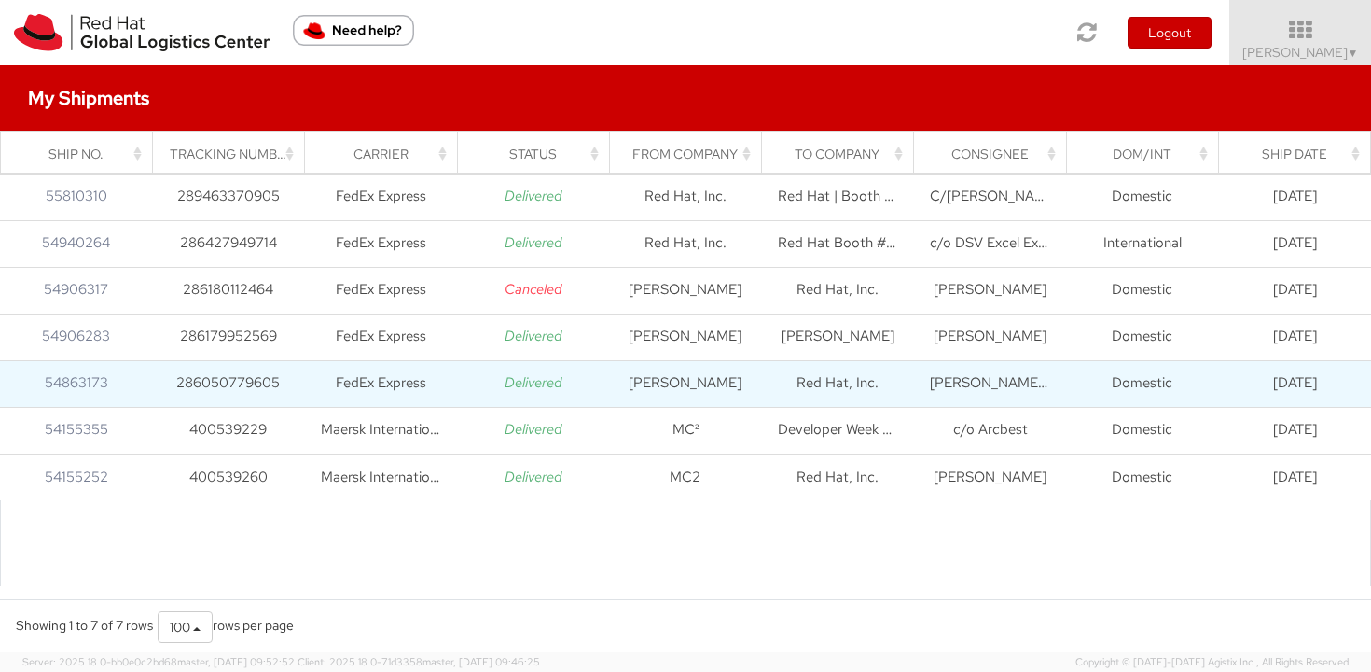
click at [548, 375] on icon "Delivered" at bounding box center [534, 382] width 58 height 19
click at [258, 386] on td "286050779605" at bounding box center [228, 383] width 152 height 47
click at [90, 387] on link "54863173" at bounding box center [76, 382] width 63 height 19
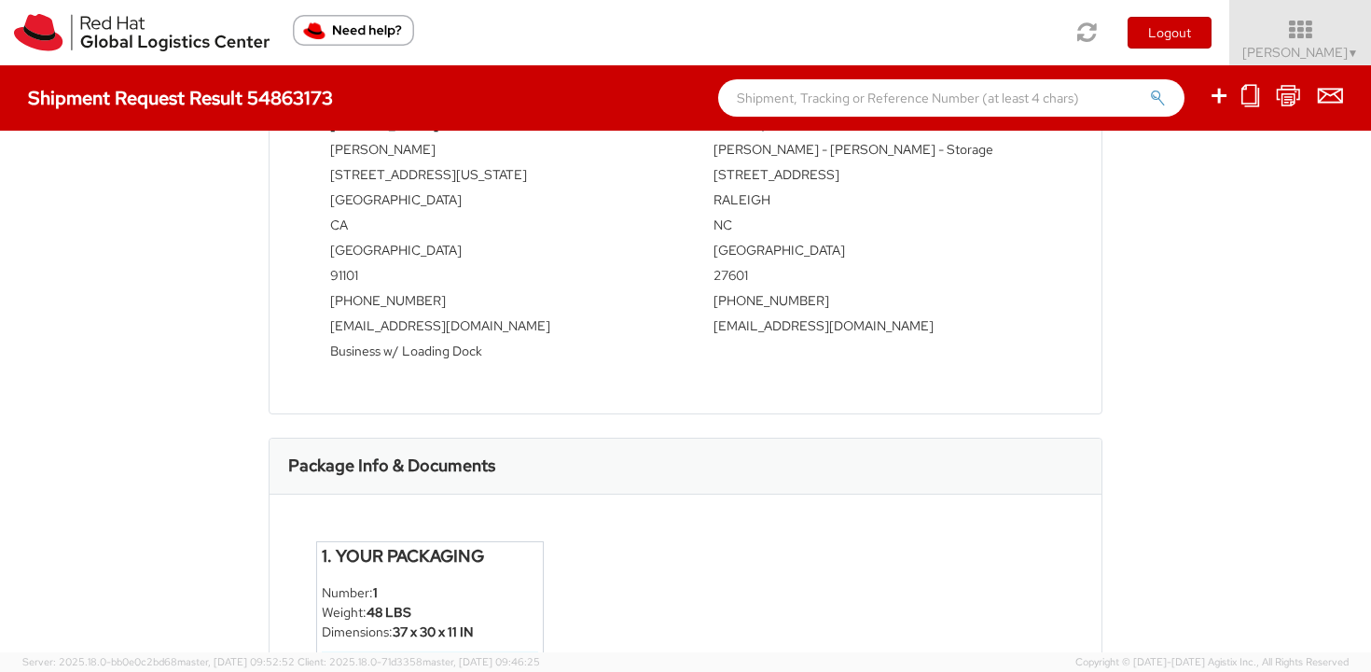
scroll to position [895, 0]
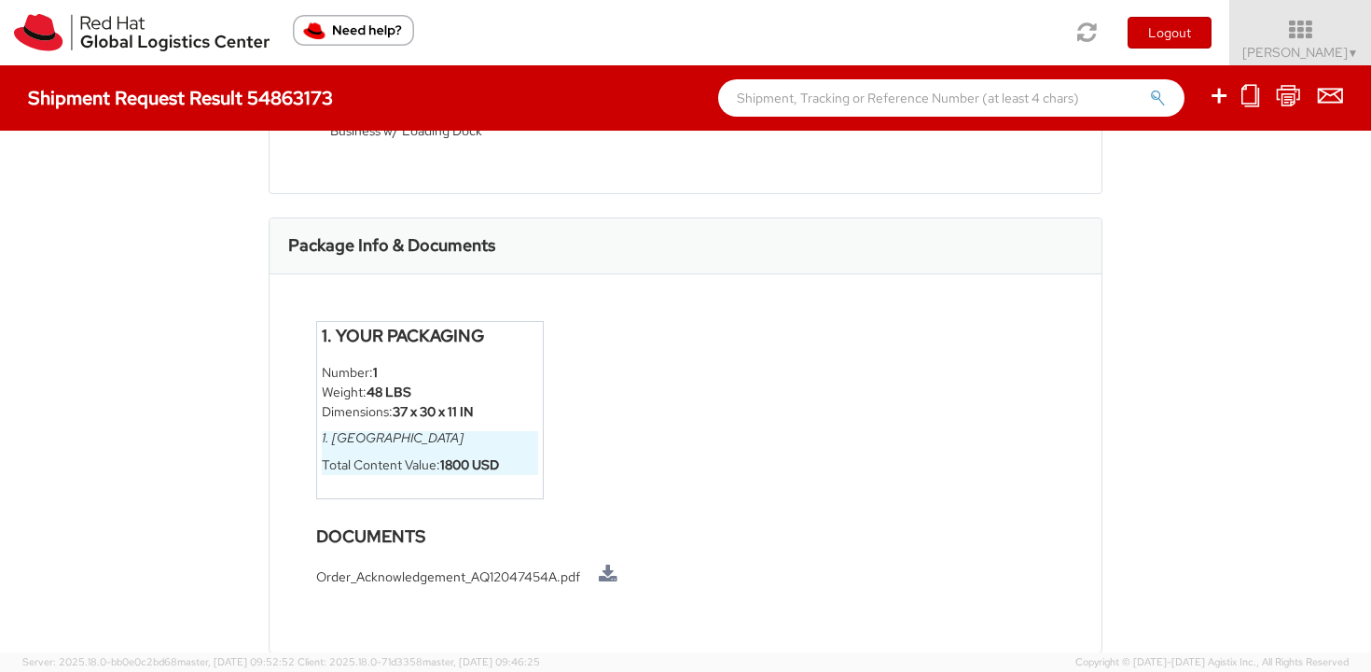
click at [399, 413] on strong "37 x 30 x 11 IN" at bounding box center [433, 411] width 81 height 17
drag, startPoint x: 397, startPoint y: 410, endPoint x: 462, endPoint y: 409, distance: 64.4
click at [463, 409] on strong "37 x 30 x 11 IN" at bounding box center [433, 411] width 81 height 17
